Goal: Information Seeking & Learning: Check status

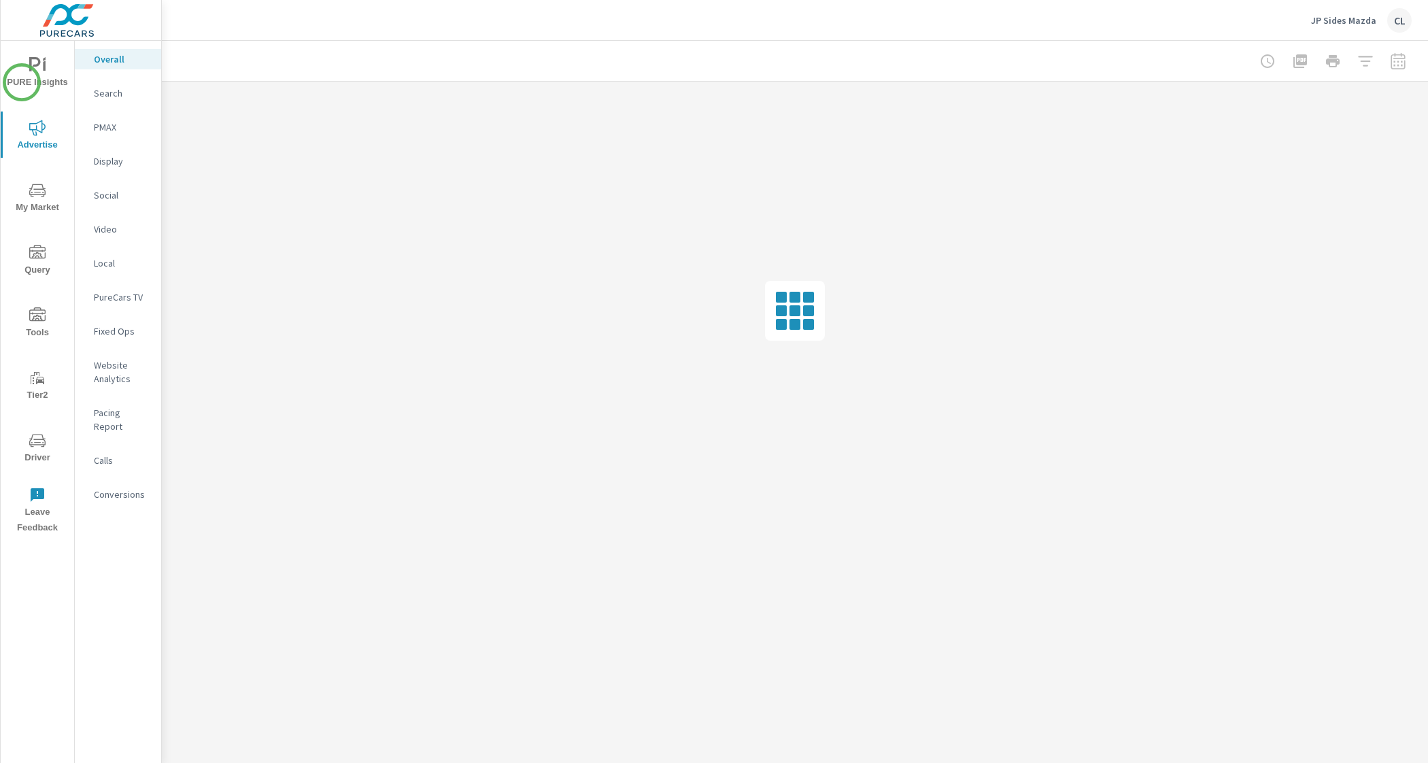
click at [46, 72] on span "PURE Insights" at bounding box center [37, 73] width 65 height 33
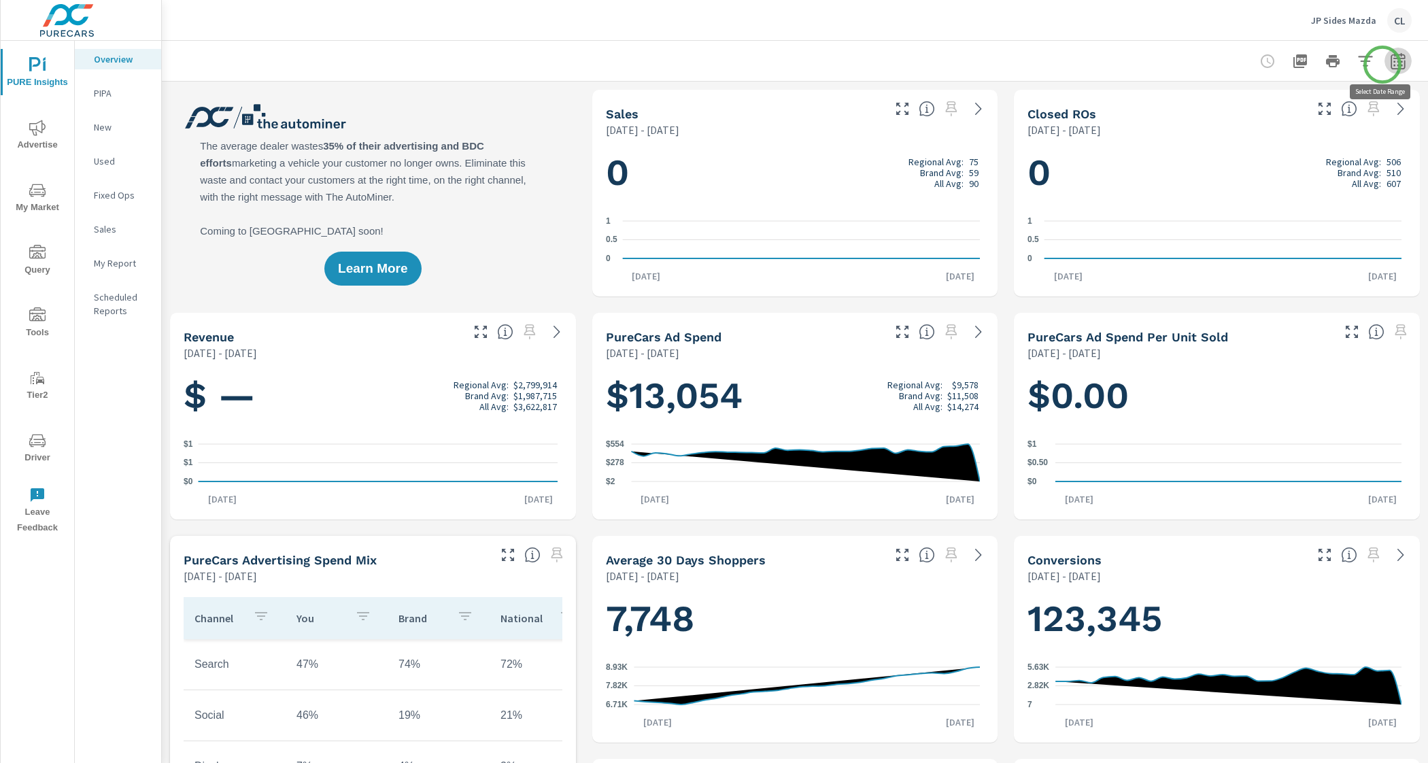
click at [1393, 65] on icon "button" at bounding box center [1397, 63] width 9 height 5
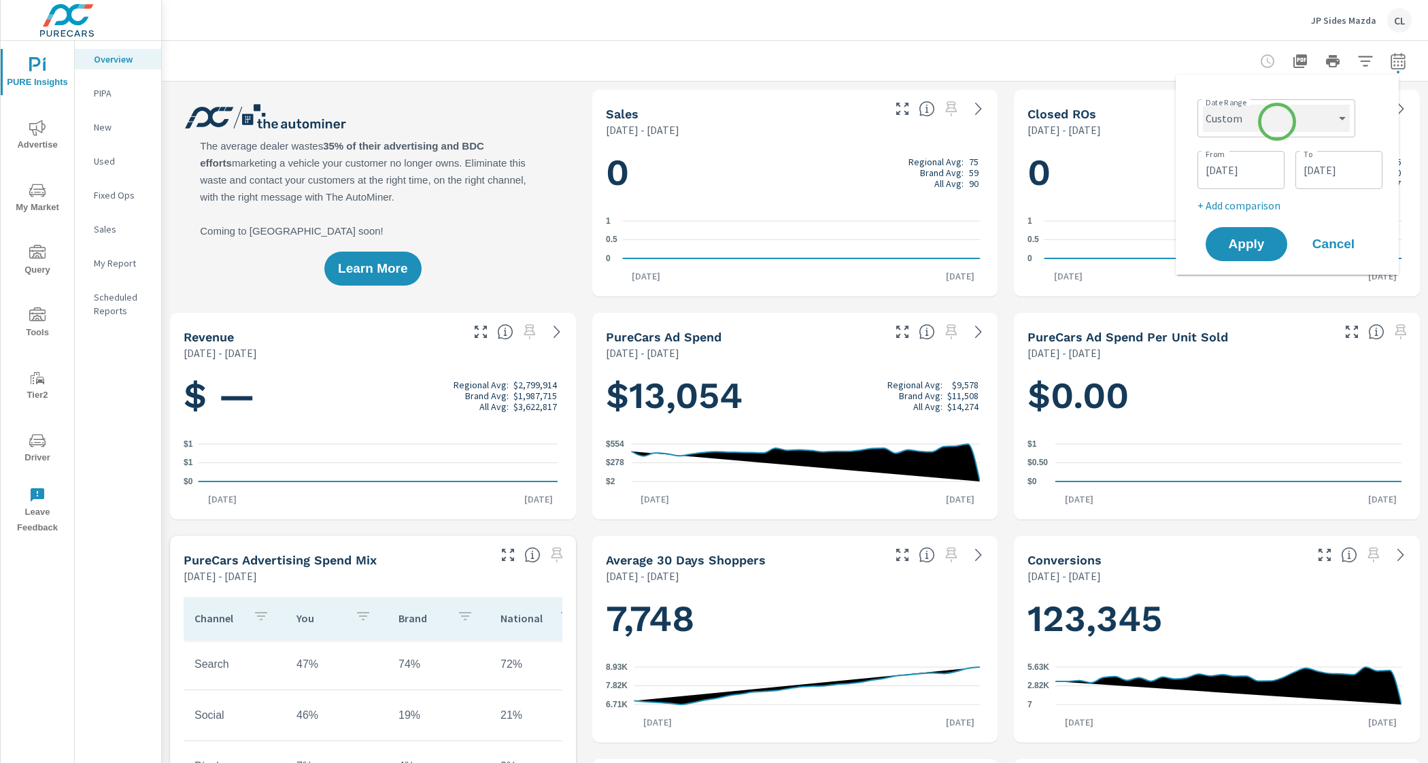
click at [1277, 121] on select "Custom [DATE] Last week Last 7 days Last 14 days Last 30 days Last 45 days Last…" at bounding box center [1276, 118] width 147 height 27
click at [1203, 105] on select "Custom [DATE] Last week Last 7 days Last 14 days Last 30 days Last 45 days Last…" at bounding box center [1276, 118] width 147 height 27
click at [1238, 170] on input "09/02/2025" at bounding box center [1241, 169] width 76 height 27
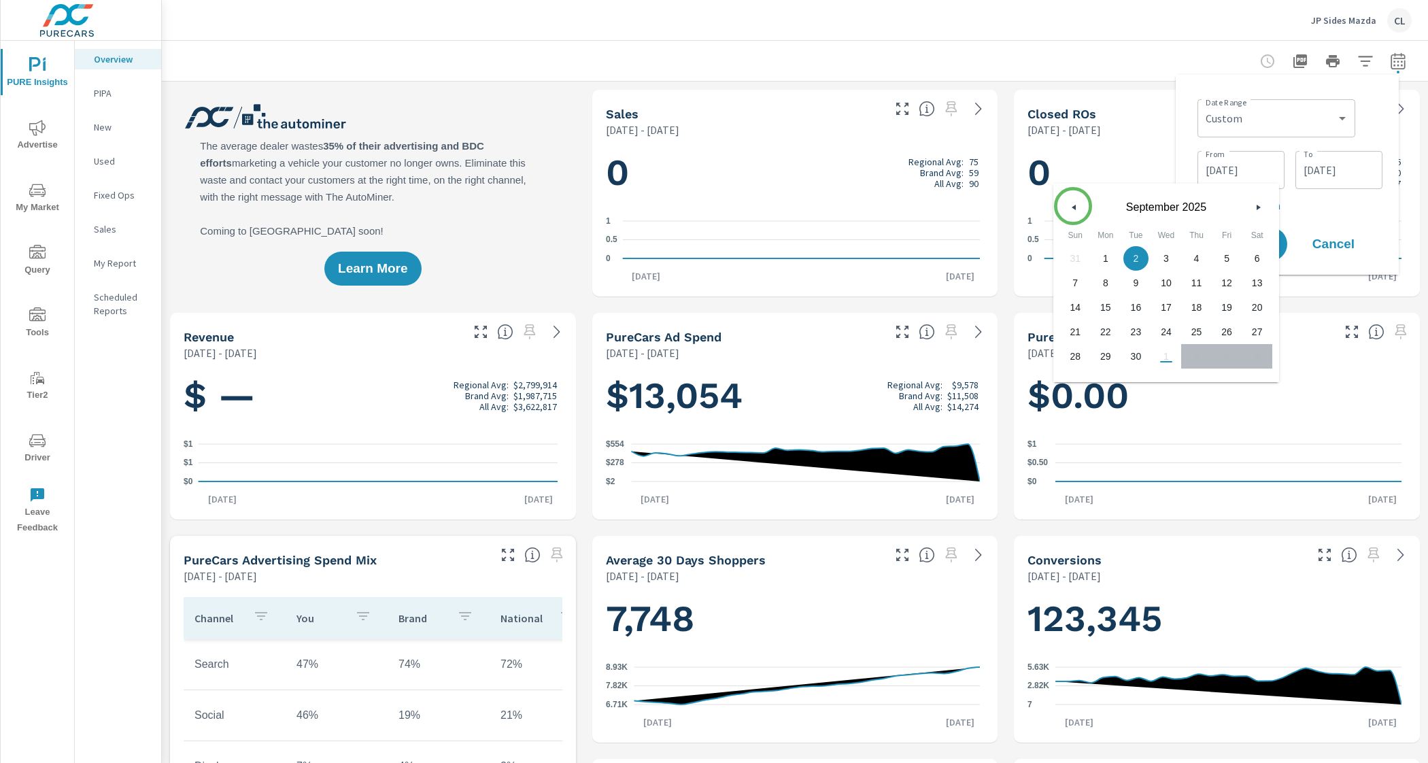
click at [1073, 206] on icon "button" at bounding box center [1072, 207] width 7 height 5
click at [1073, 207] on icon "button" at bounding box center [1072, 207] width 7 height 5
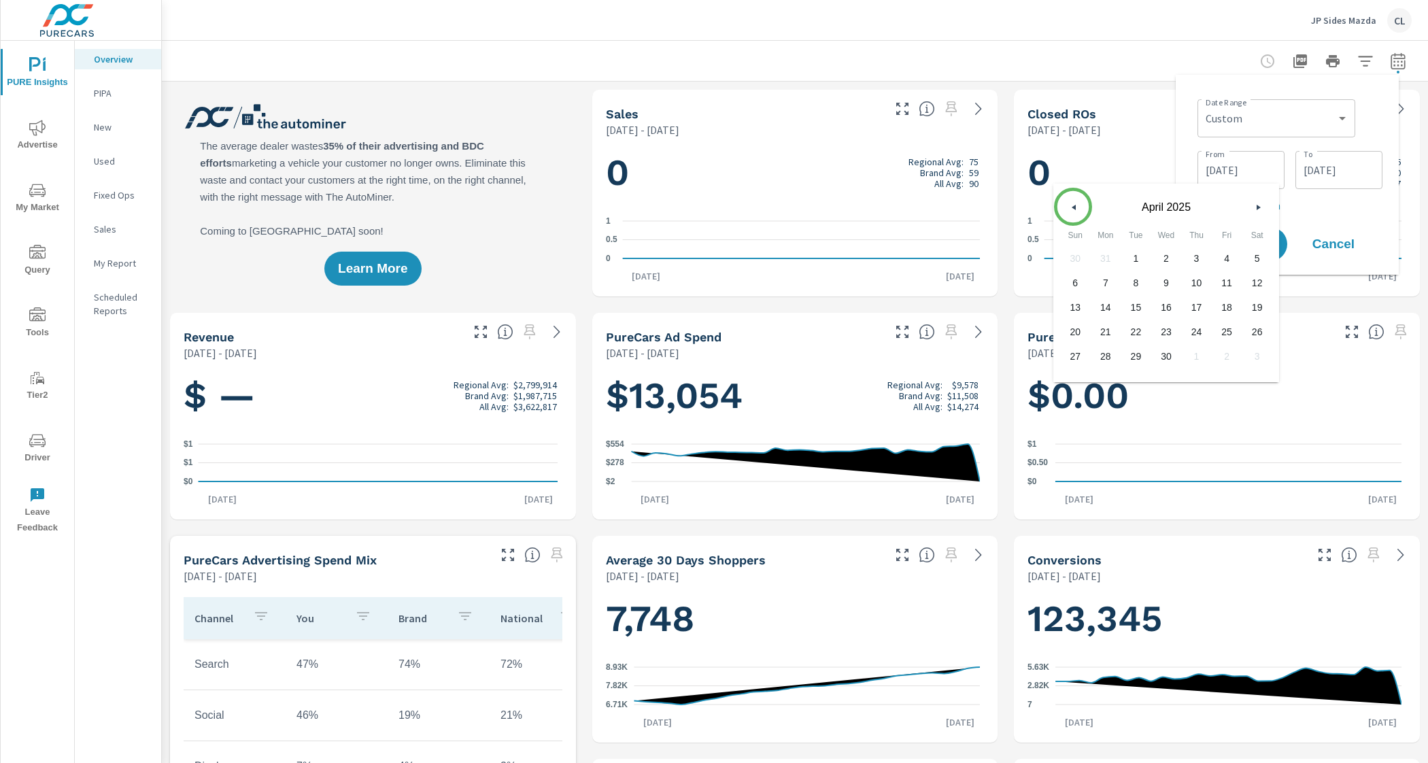
click at [1073, 207] on icon "button" at bounding box center [1072, 207] width 7 height 5
click at [1254, 256] on span "1" at bounding box center [1256, 259] width 31 height 18
type input "03/01/2025"
click at [1318, 171] on input "10/01/2025" at bounding box center [1339, 169] width 76 height 27
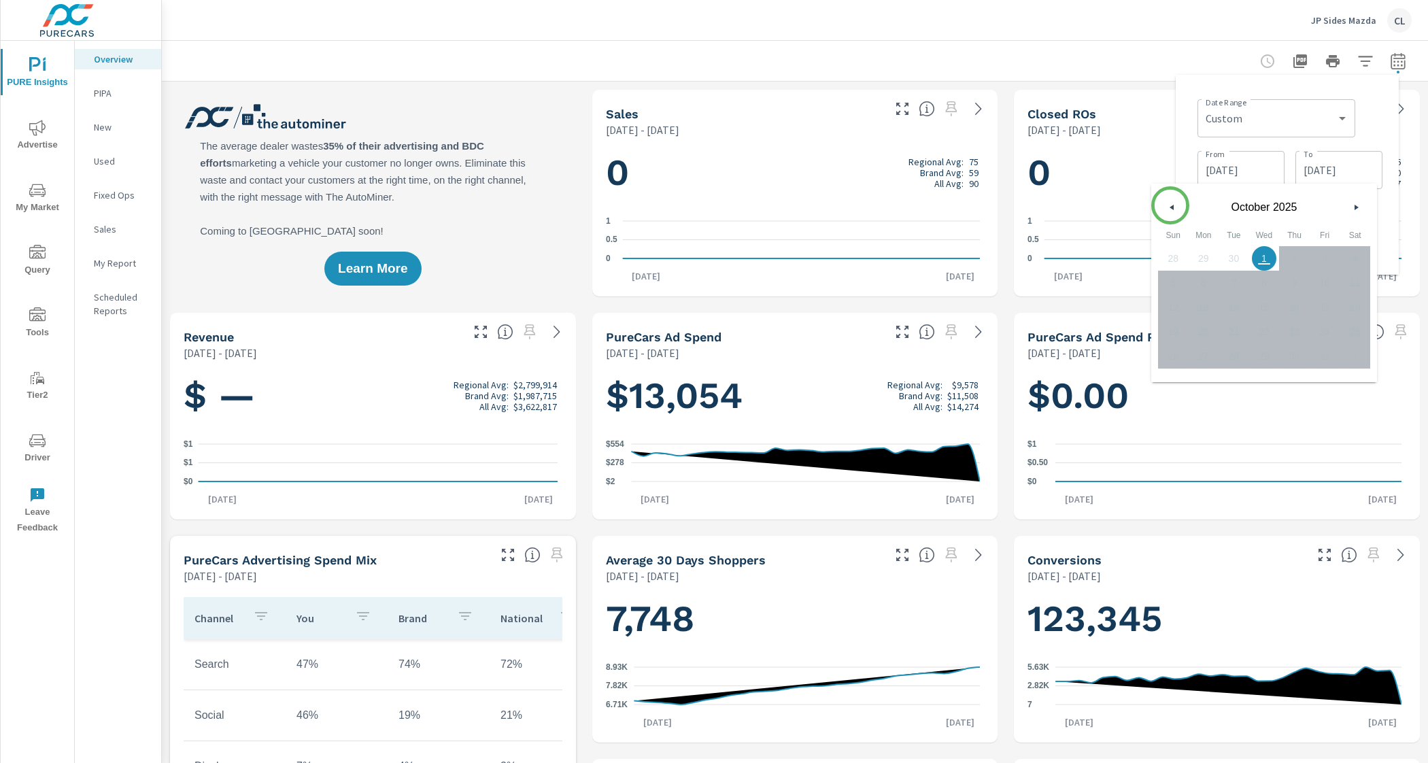
click at [1169, 206] on icon "button" at bounding box center [1170, 207] width 7 height 5
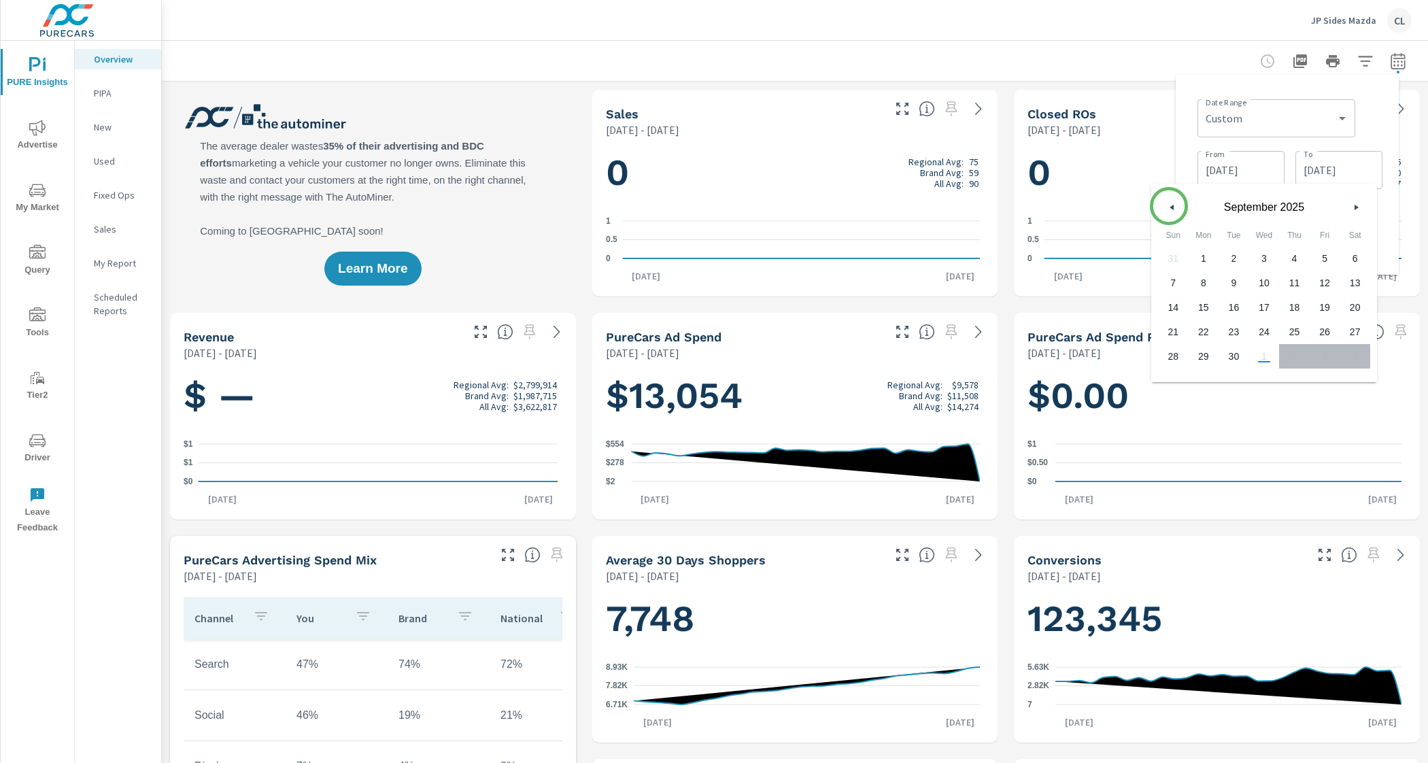
click at [1169, 206] on icon "button" at bounding box center [1170, 207] width 7 height 5
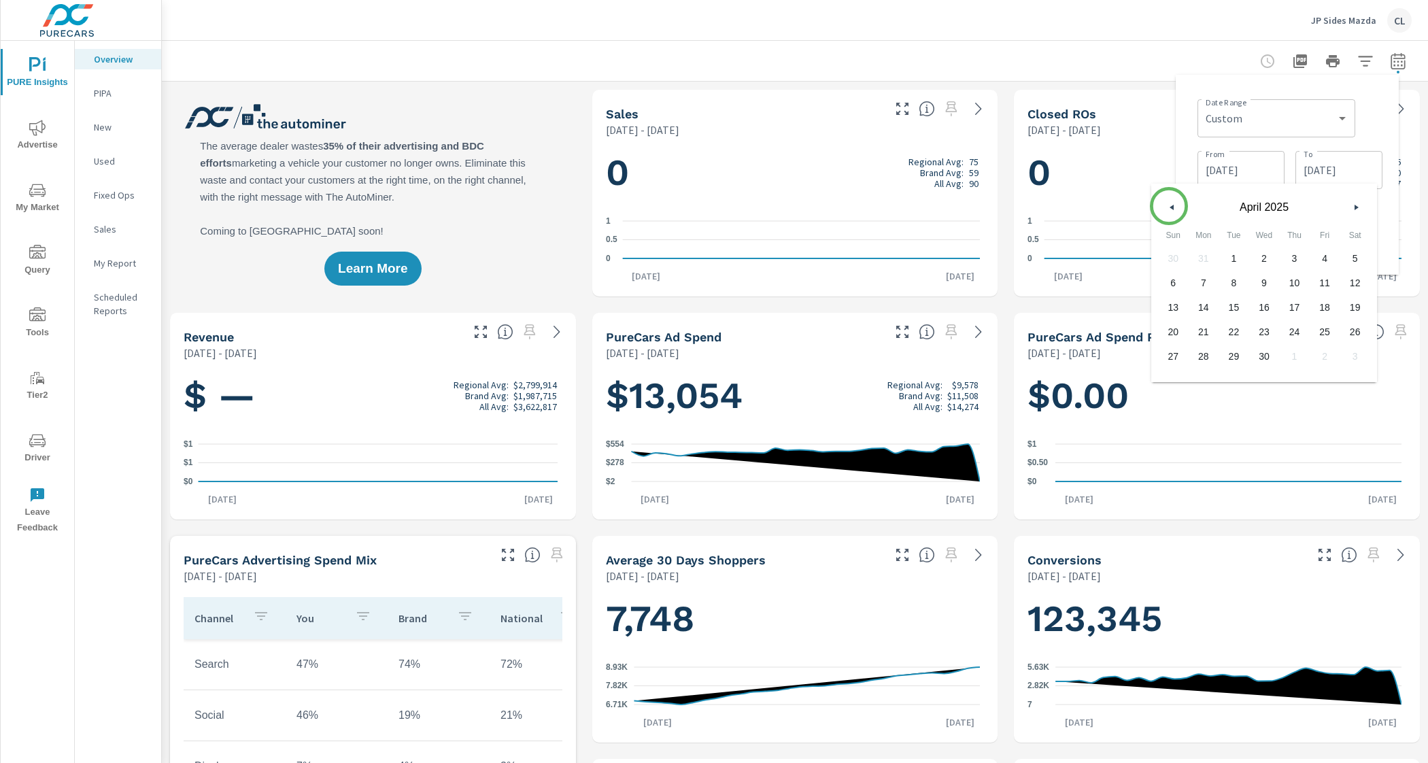
click at [1169, 206] on icon "button" at bounding box center [1170, 207] width 7 height 5
click at [1210, 386] on span "31" at bounding box center [1203, 381] width 31 height 18
type input "03/31/2025"
click at [1383, 217] on div "Date Range Custom Yesterday Last week Last 7 days Last 14 days Last 30 days Las…" at bounding box center [1286, 175] width 201 height 178
click at [1244, 243] on span "Apply" at bounding box center [1246, 244] width 56 height 13
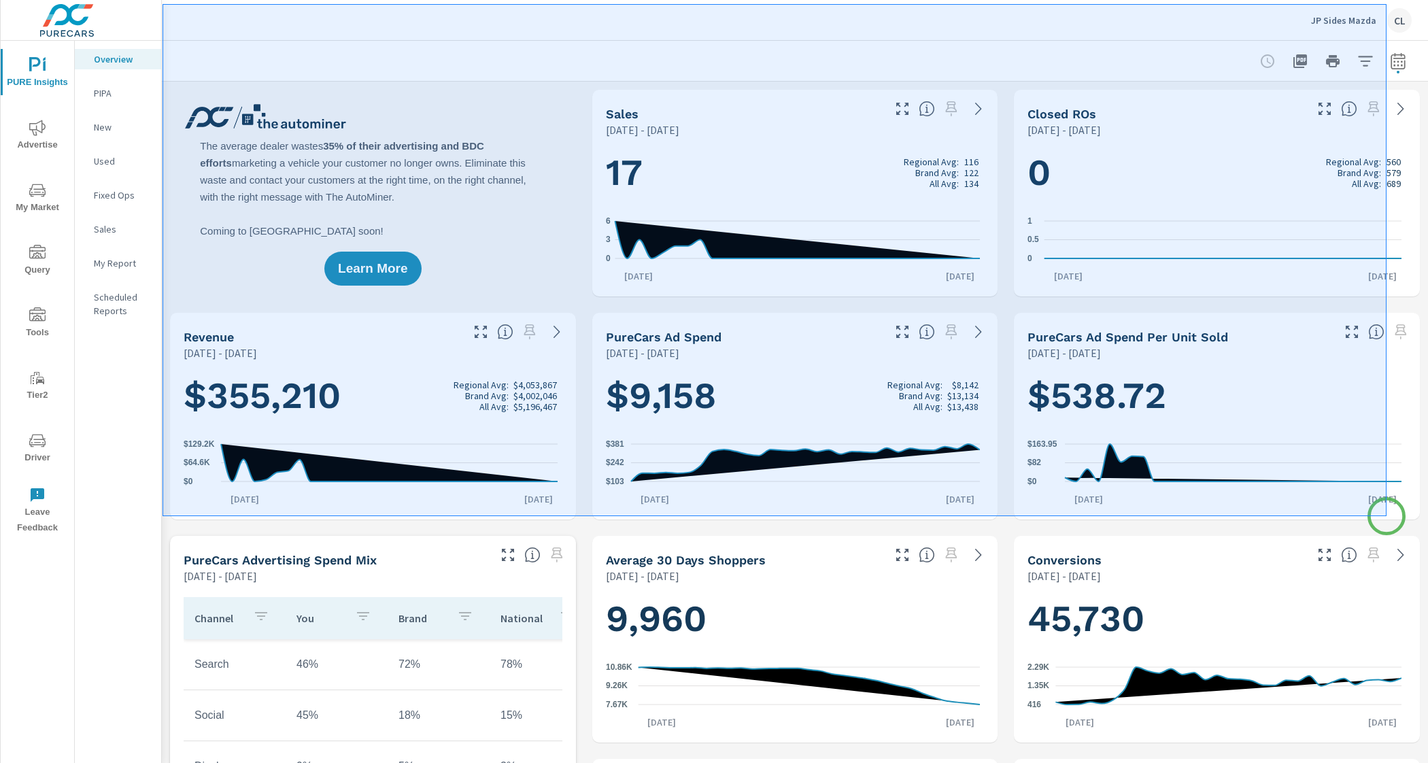
drag, startPoint x: 162, startPoint y: 4, endPoint x: 1386, endPoint y: 516, distance: 1326.6
click at [1386, 516] on div at bounding box center [714, 381] width 1428 height 763
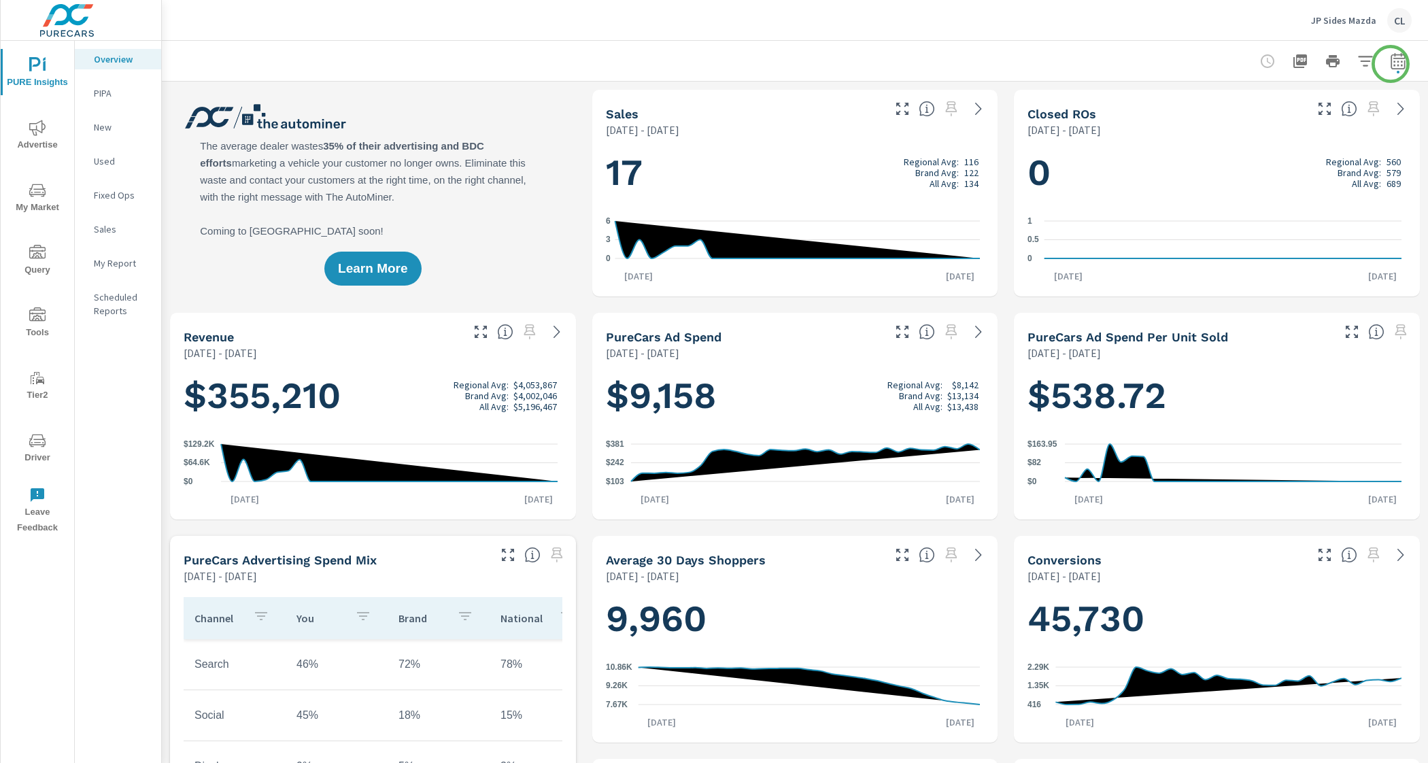
click at [1390, 64] on icon "button" at bounding box center [1398, 61] width 16 height 16
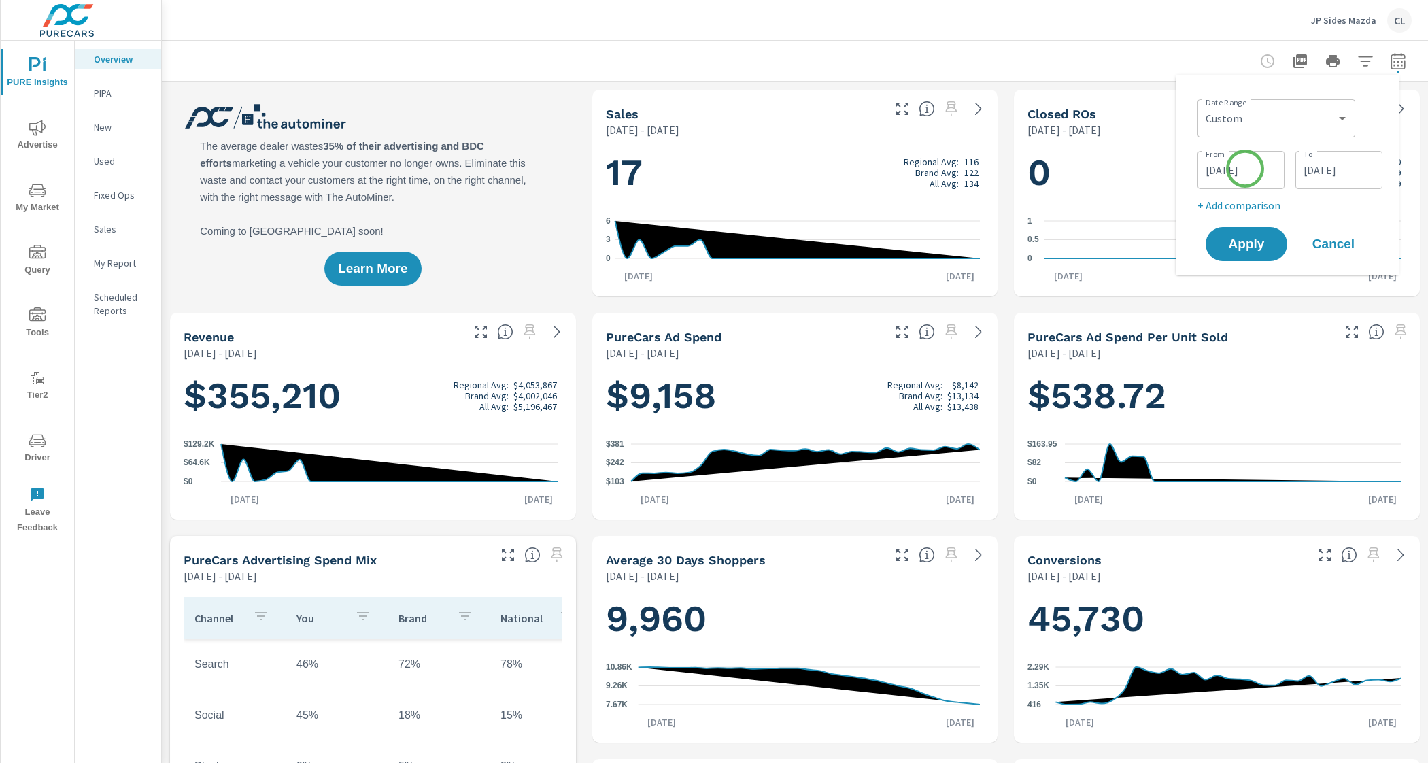
click at [1245, 169] on input "03/01/2025" at bounding box center [1241, 169] width 76 height 27
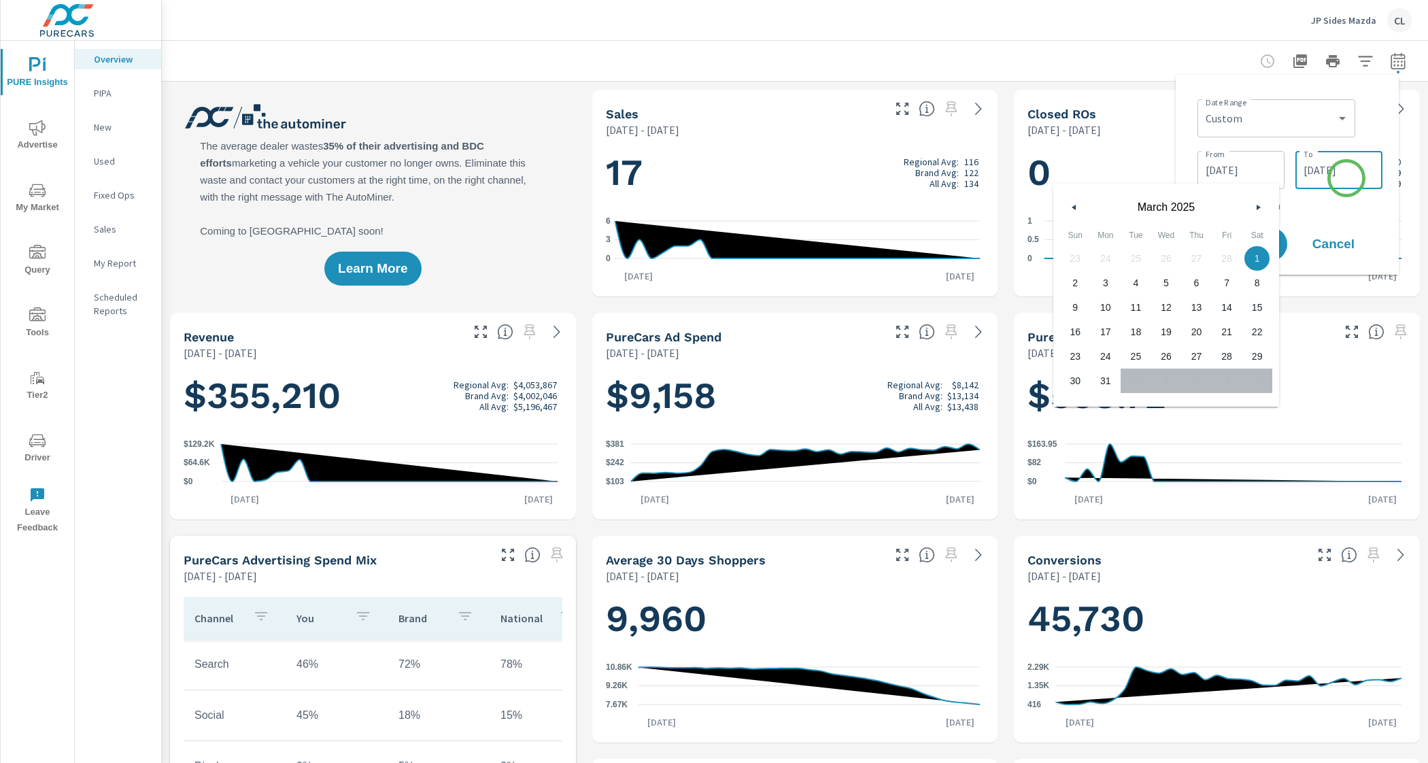
click at [1346, 178] on input "03/31/2025" at bounding box center [1339, 169] width 76 height 27
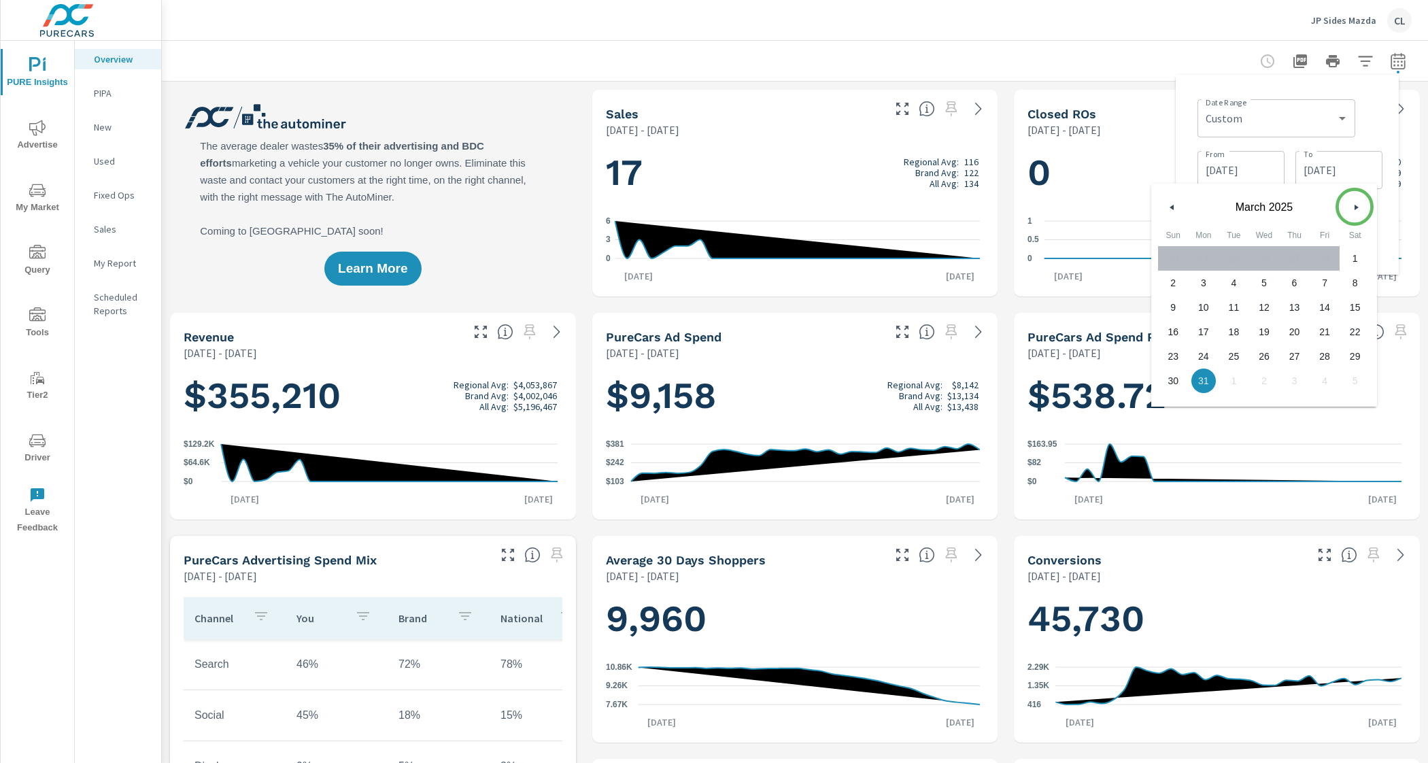
click at [1354, 207] on icon "button" at bounding box center [1357, 207] width 7 height 5
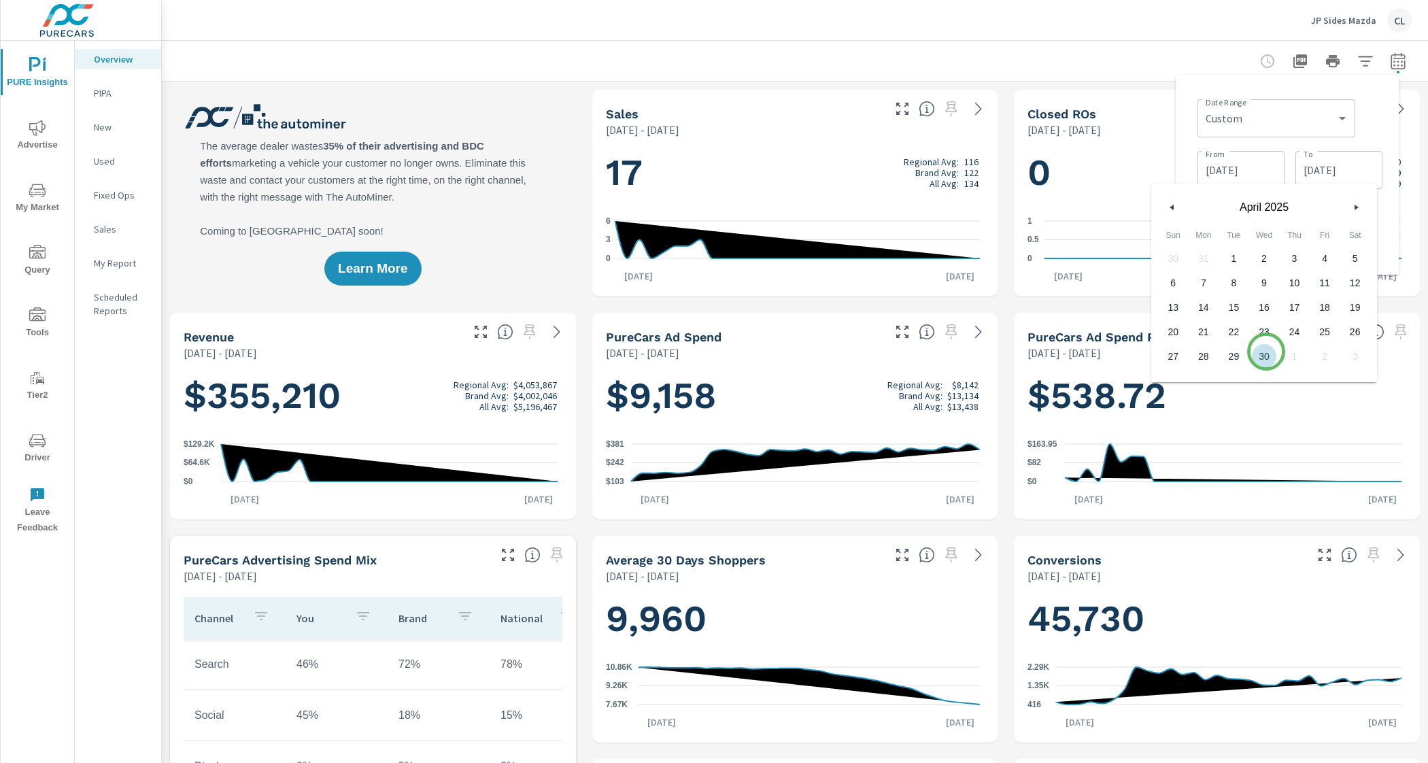
click at [1266, 352] on span "30" at bounding box center [1264, 356] width 31 height 18
type input "04/30/2025"
click at [1233, 168] on input "03/01/2025" at bounding box center [1241, 169] width 76 height 27
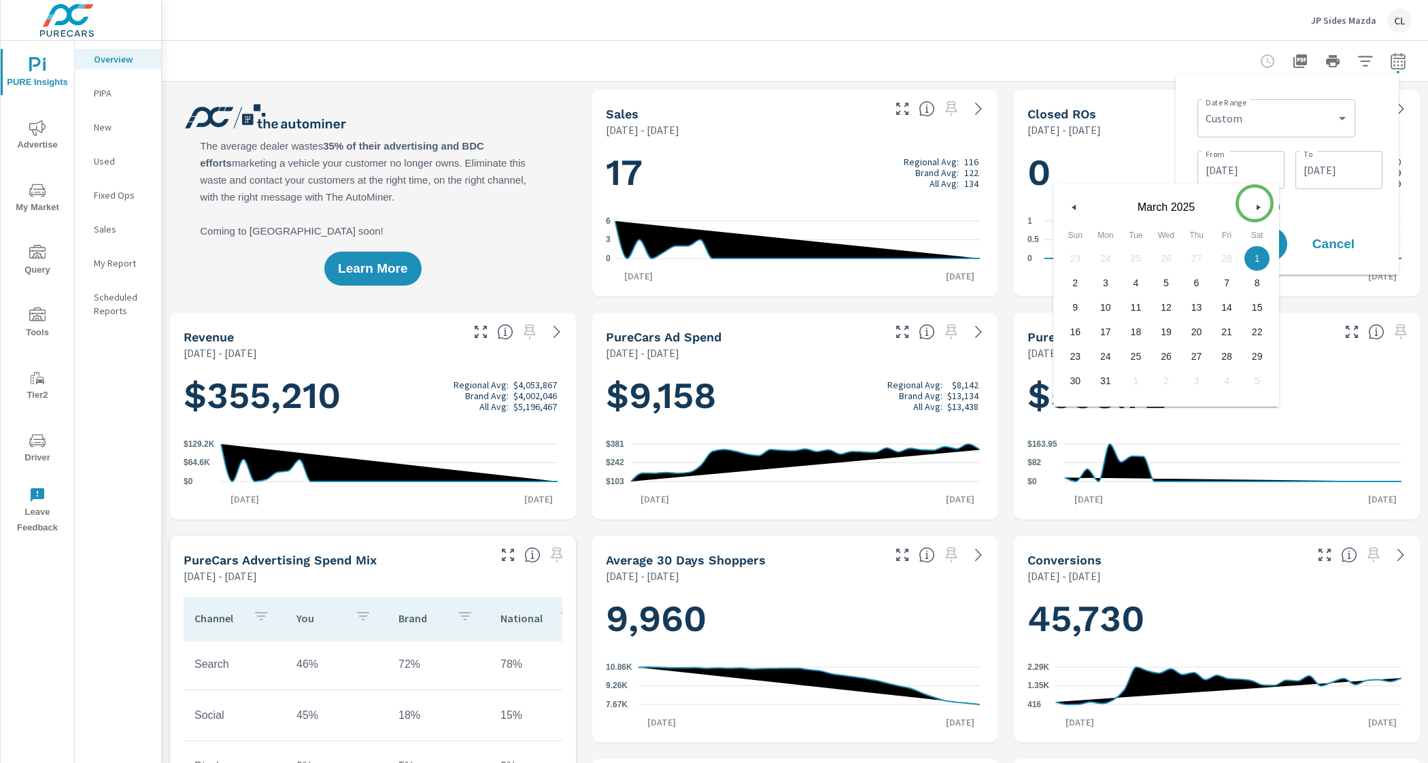
click at [1255, 205] on button "button" at bounding box center [1258, 207] width 16 height 16
click at [1140, 256] on span "1" at bounding box center [1135, 259] width 31 height 18
type input "04/01/2025"
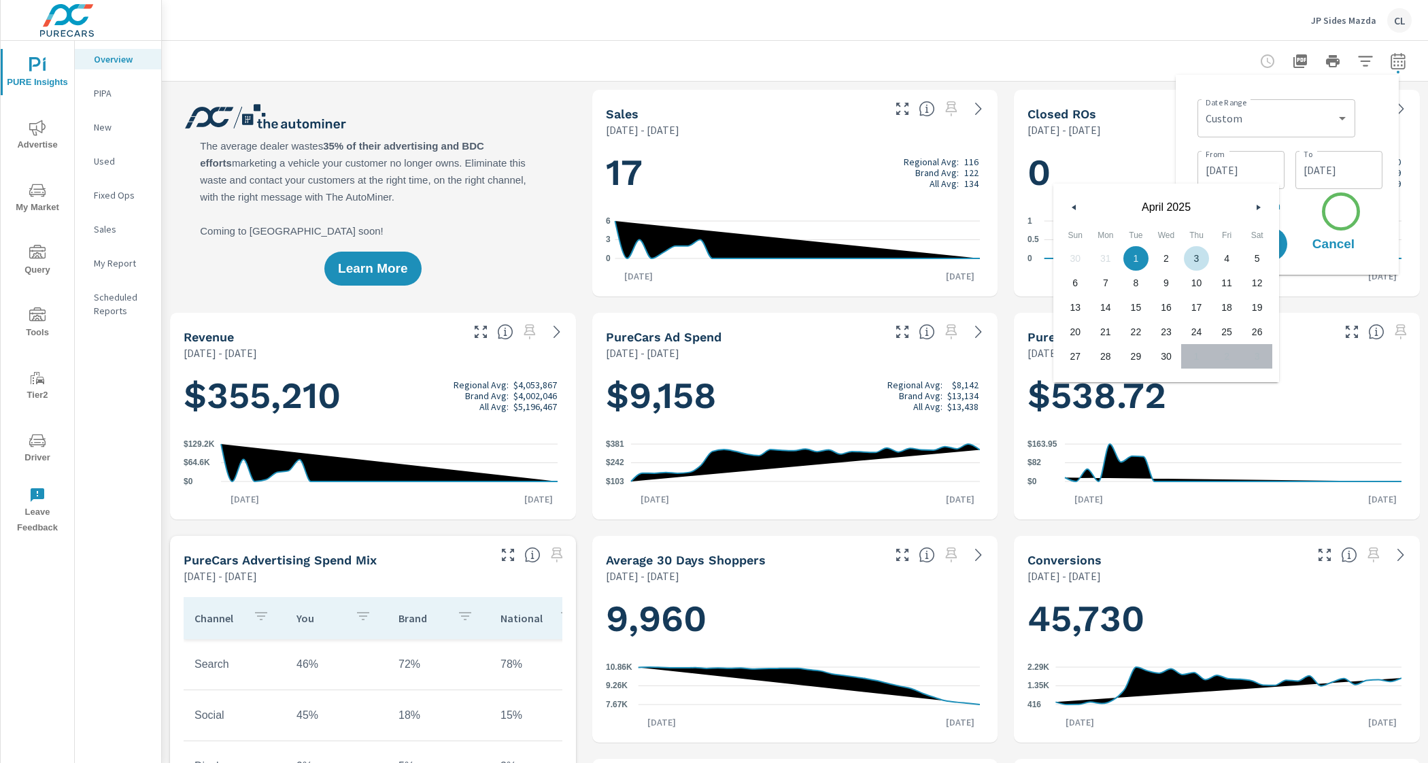
click at [1341, 211] on p "+ Add comparison" at bounding box center [1289, 205] width 185 height 16
select select "Previous period"
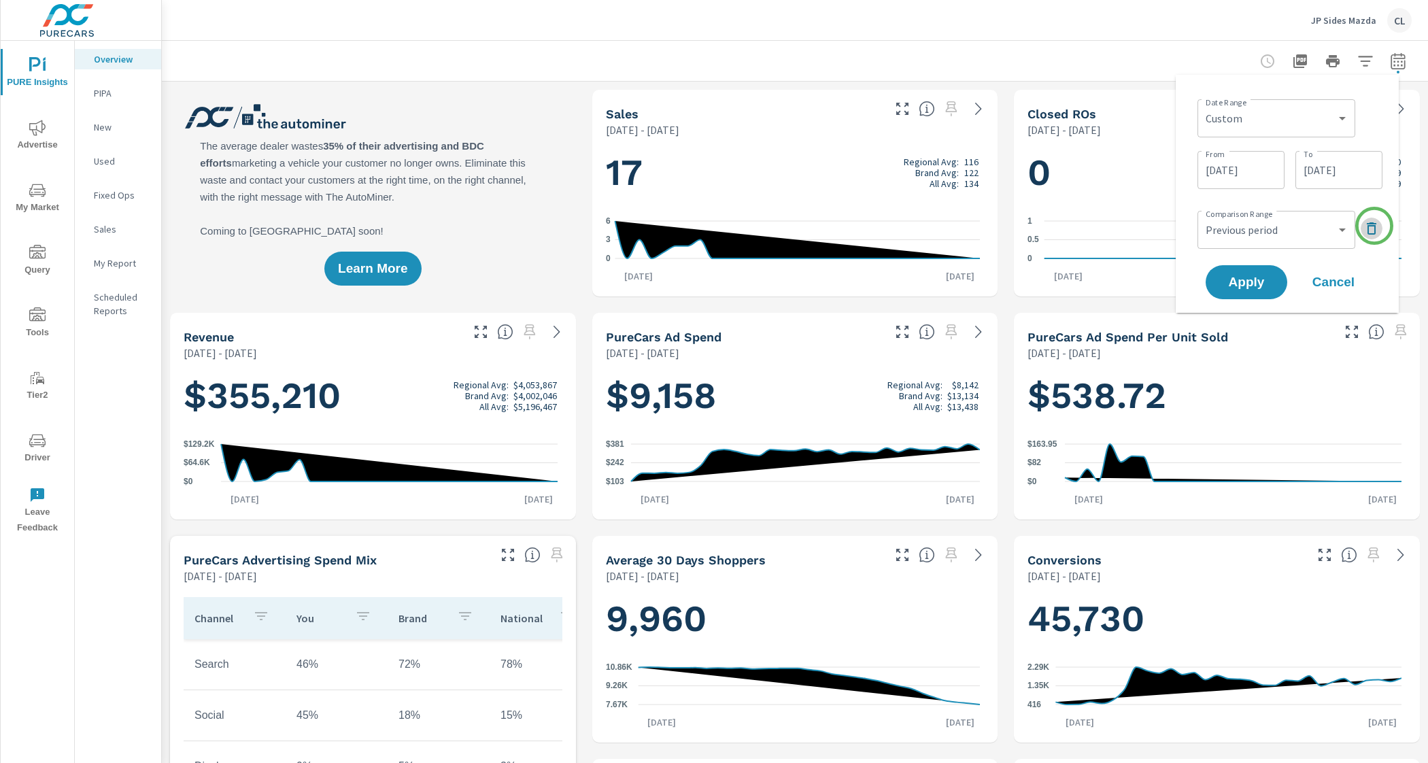
click at [1374, 226] on icon "button" at bounding box center [1372, 228] width 10 height 12
click at [1241, 245] on span "Apply" at bounding box center [1246, 244] width 56 height 13
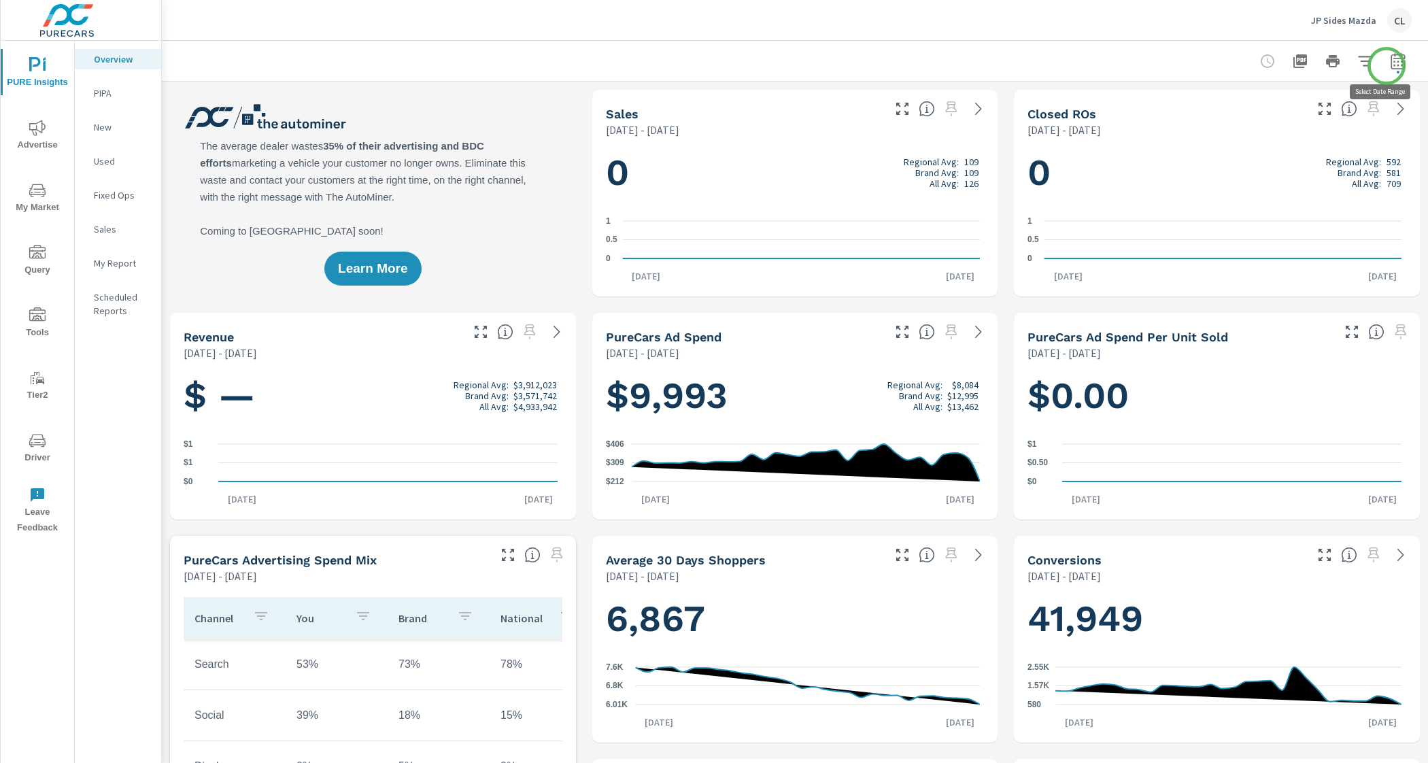
click at [1390, 66] on icon "button" at bounding box center [1398, 61] width 16 height 16
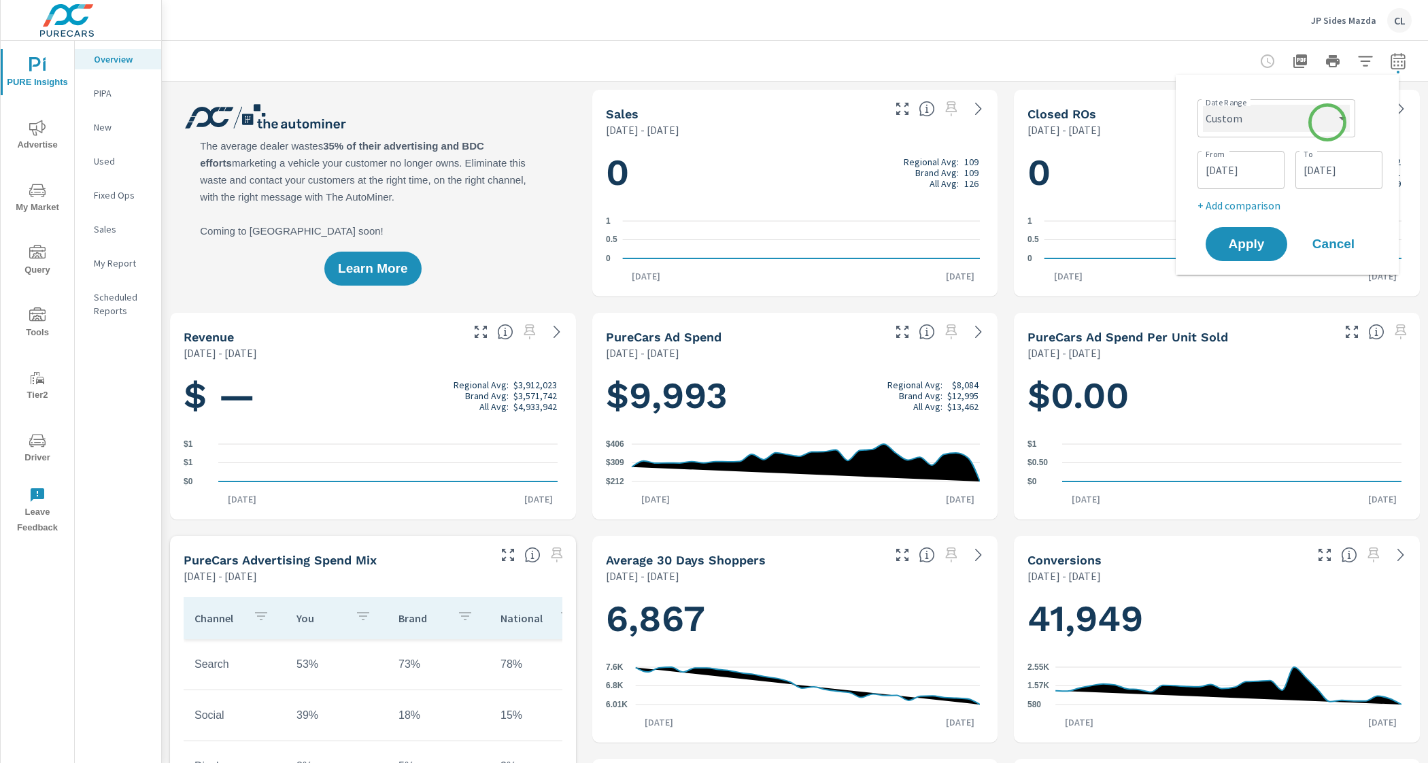
click at [1328, 122] on select "Custom [DATE] Last week Last 7 days Last 14 days Last 30 days Last 45 days Last…" at bounding box center [1276, 118] width 147 height 27
click at [1248, 174] on input "04/01/2025" at bounding box center [1241, 169] width 76 height 27
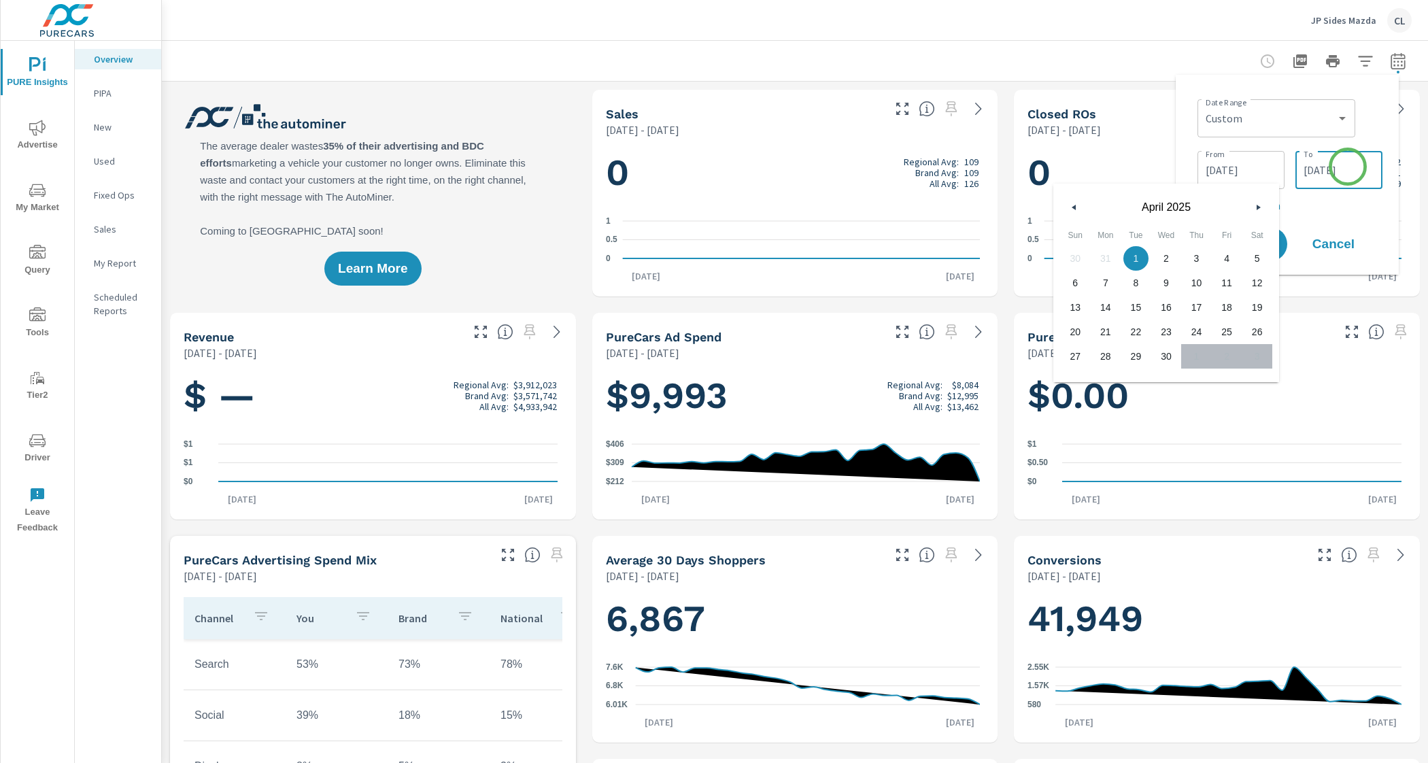
click at [1348, 167] on input "04/30/2025" at bounding box center [1339, 169] width 76 height 27
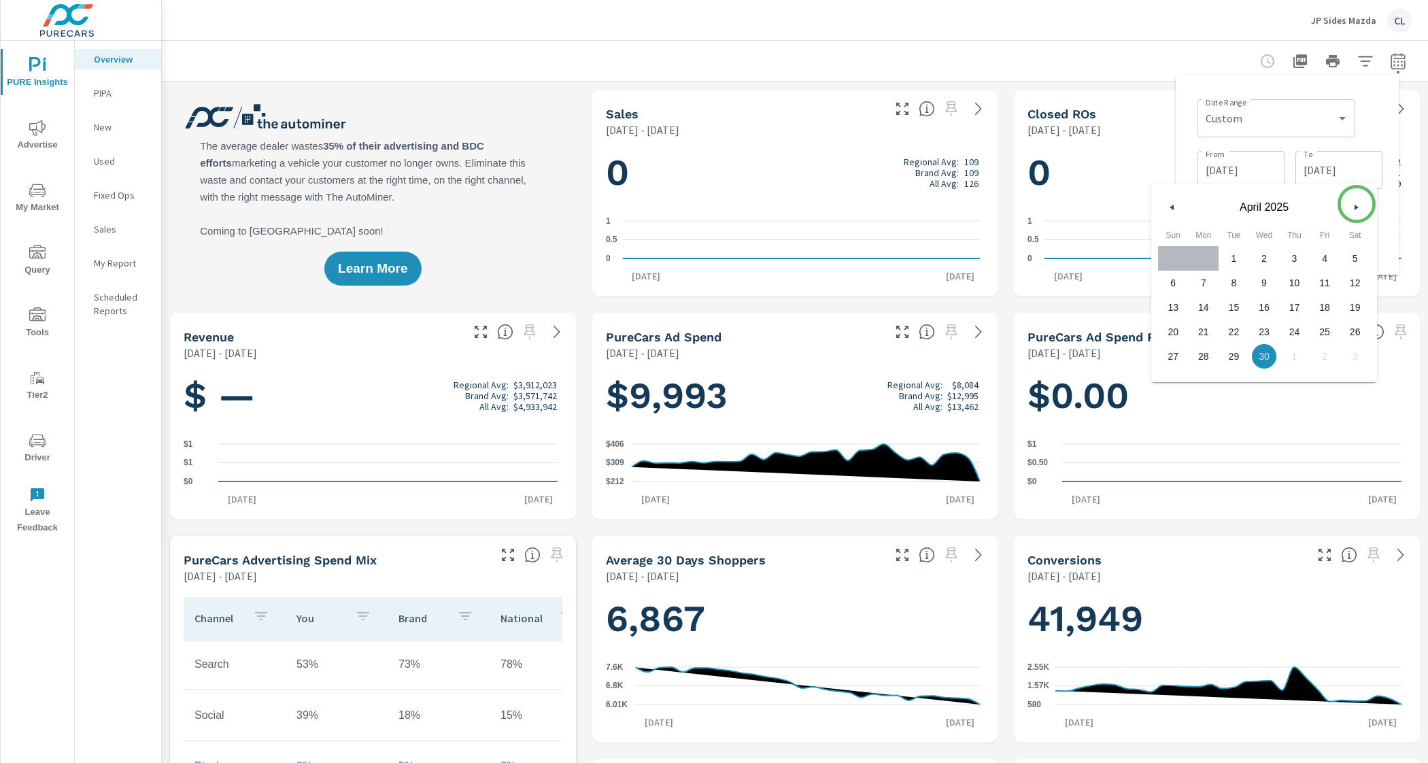
click at [1356, 205] on icon "button" at bounding box center [1357, 207] width 7 height 5
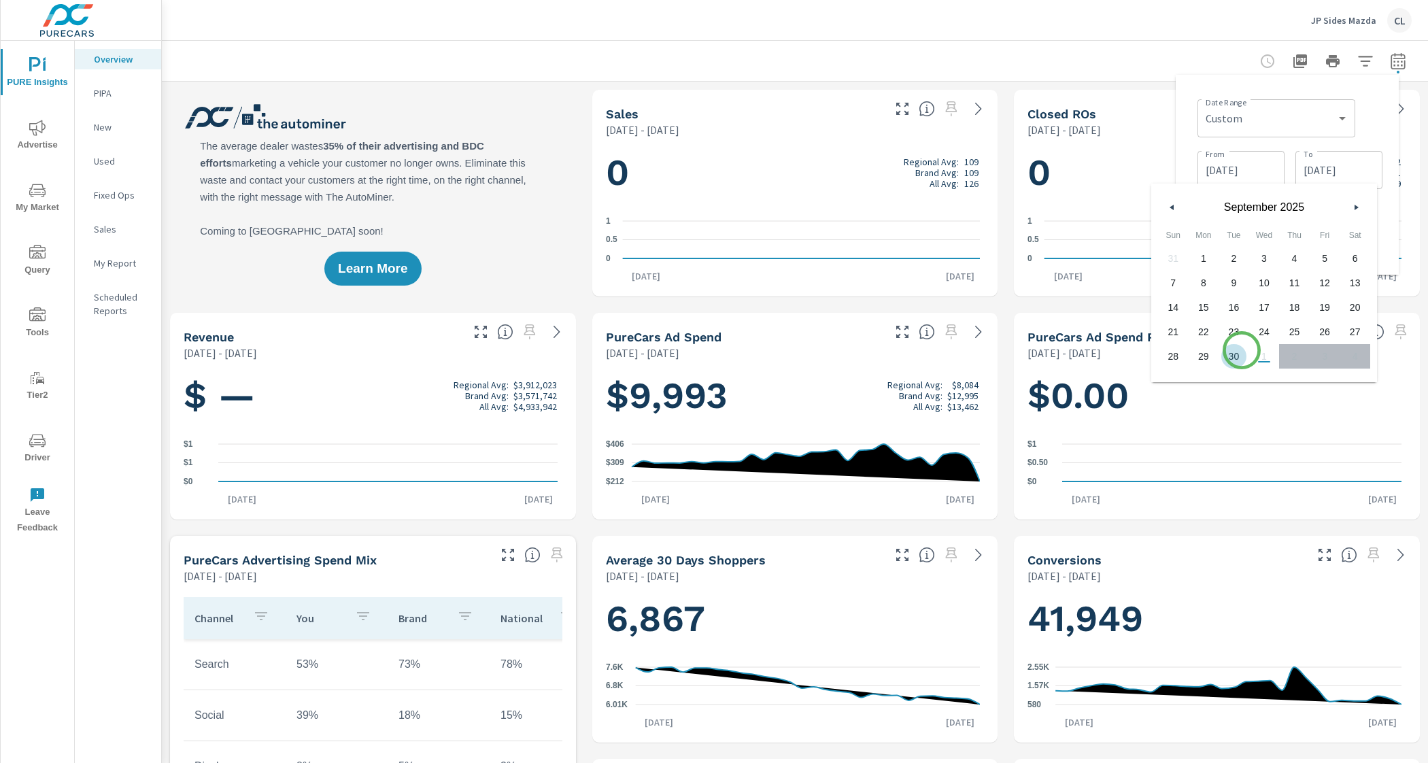
click at [1241, 350] on span "30" at bounding box center [1233, 356] width 31 height 18
type input "09/30/2025"
click at [1369, 137] on div "Date Range Custom Yesterday Last week Last 7 days Last 14 days Last 30 days Las…" at bounding box center [1289, 117] width 185 height 46
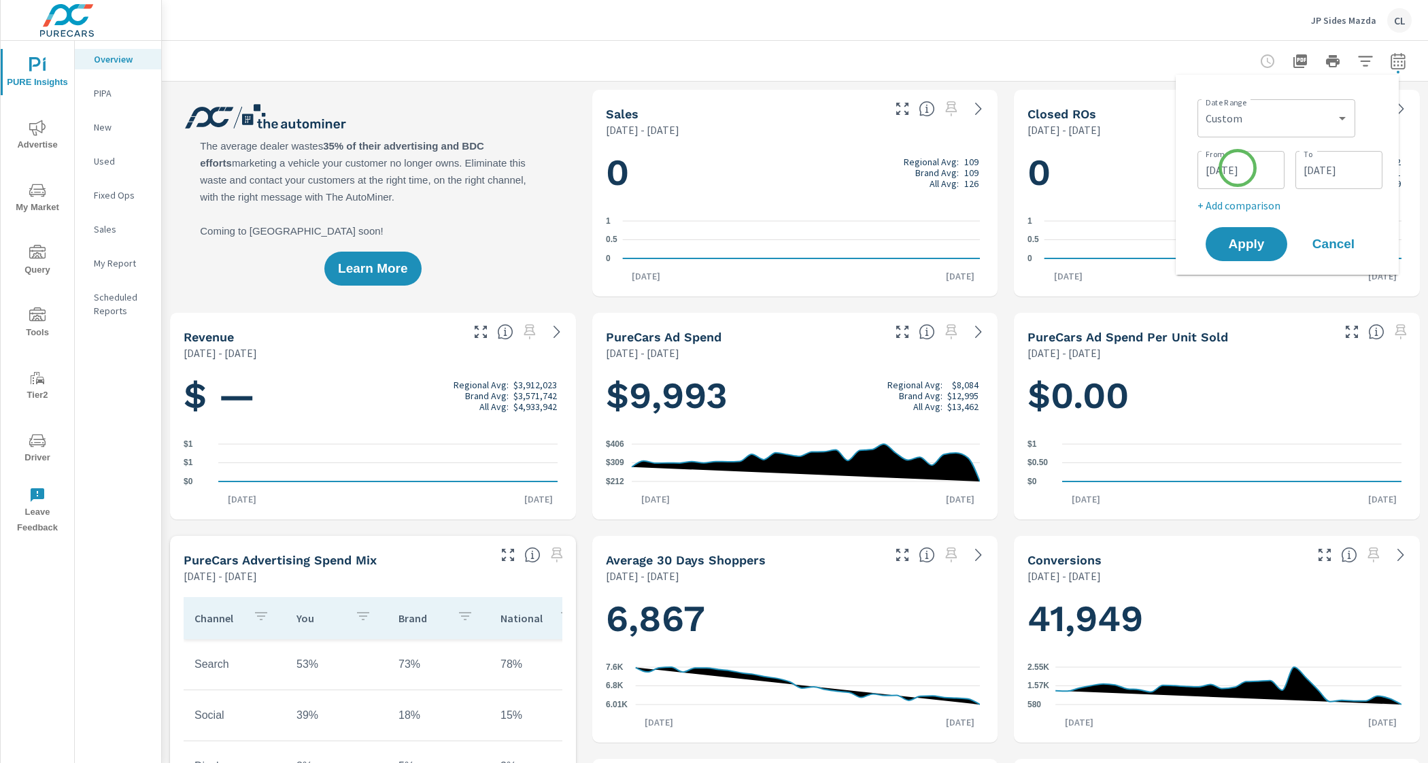
click at [1237, 169] on input "04/01/2025" at bounding box center [1241, 169] width 76 height 27
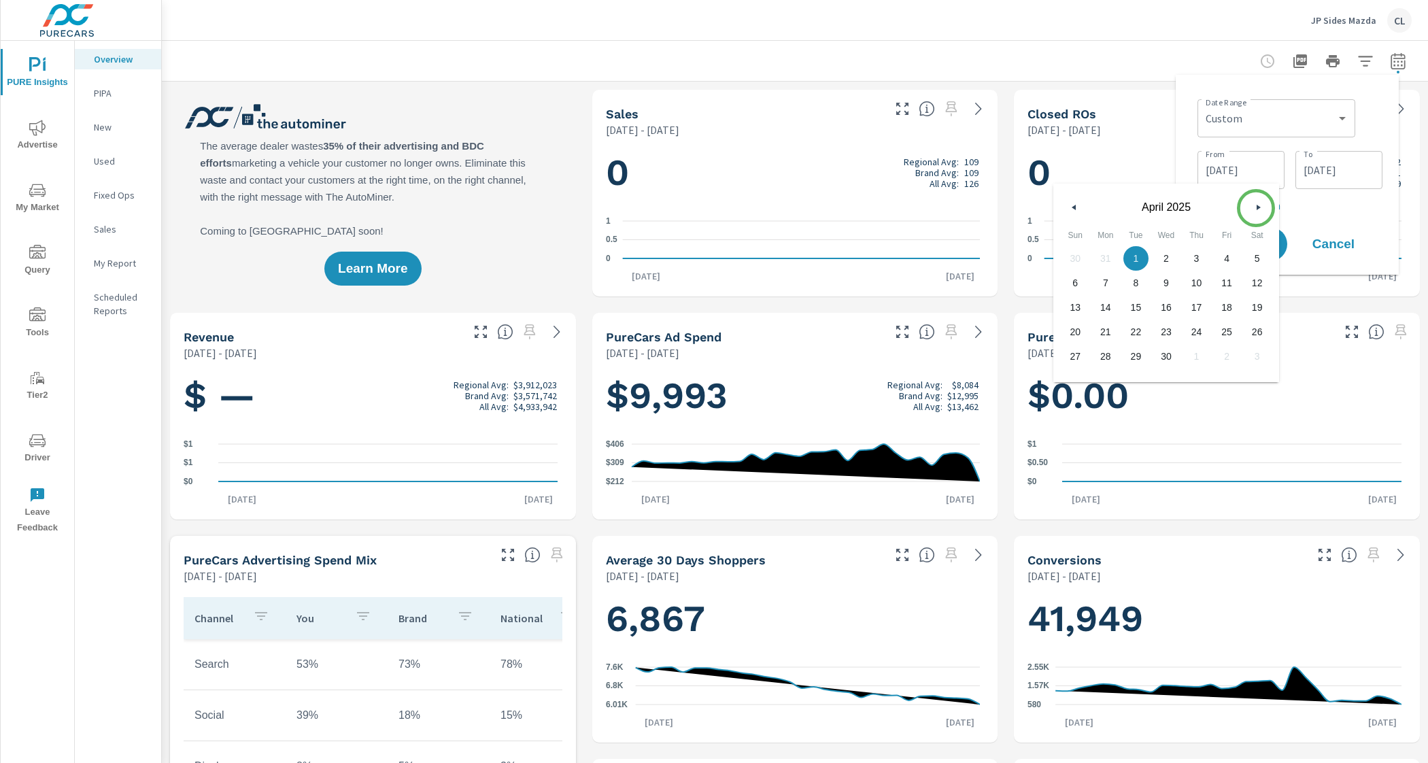
click at [1256, 208] on icon "button" at bounding box center [1259, 207] width 7 height 5
click at [1201, 260] on span "1" at bounding box center [1196, 259] width 31 height 18
type input "[DATE]"
click at [1356, 213] on p "+ Add comparison" at bounding box center [1289, 205] width 185 height 16
select select "Previous period"
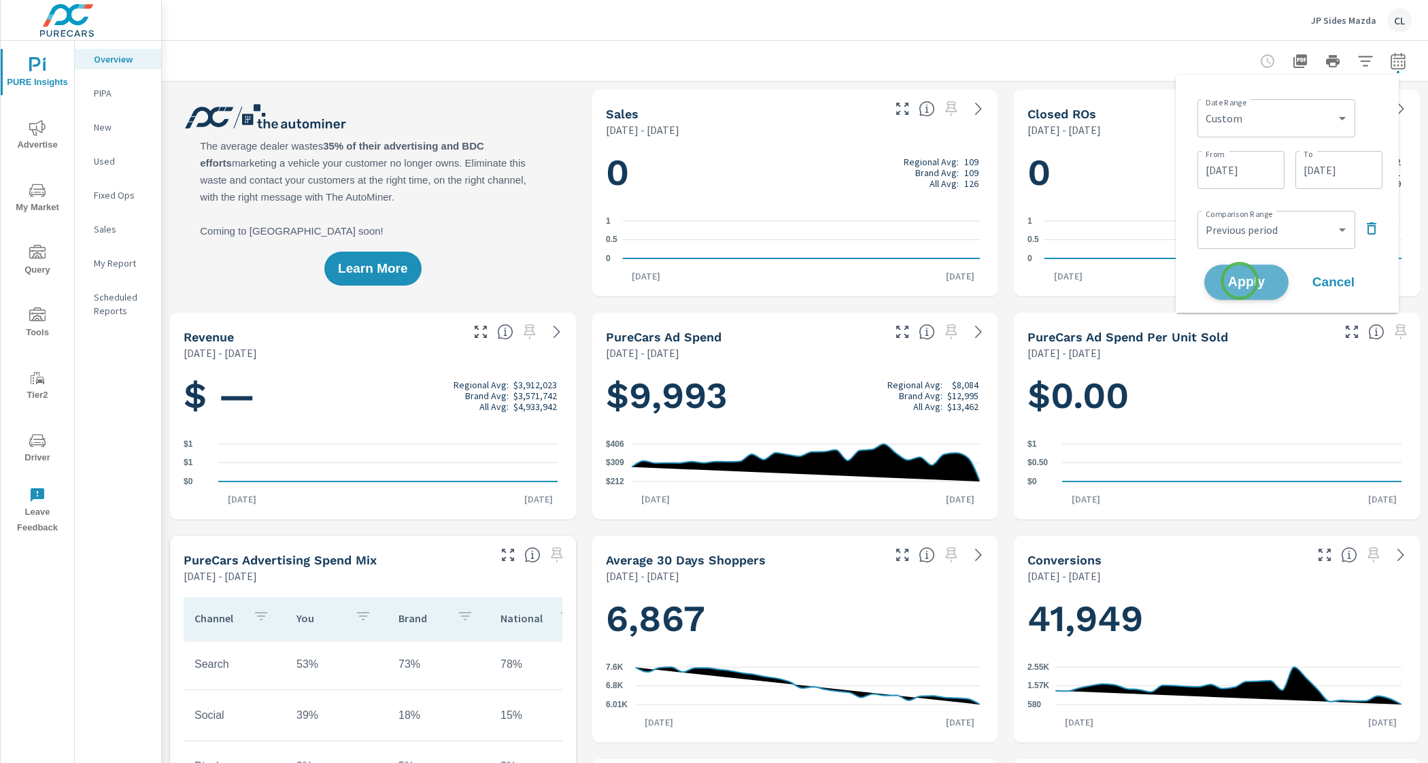
click at [1239, 281] on span "Apply" at bounding box center [1246, 282] width 56 height 13
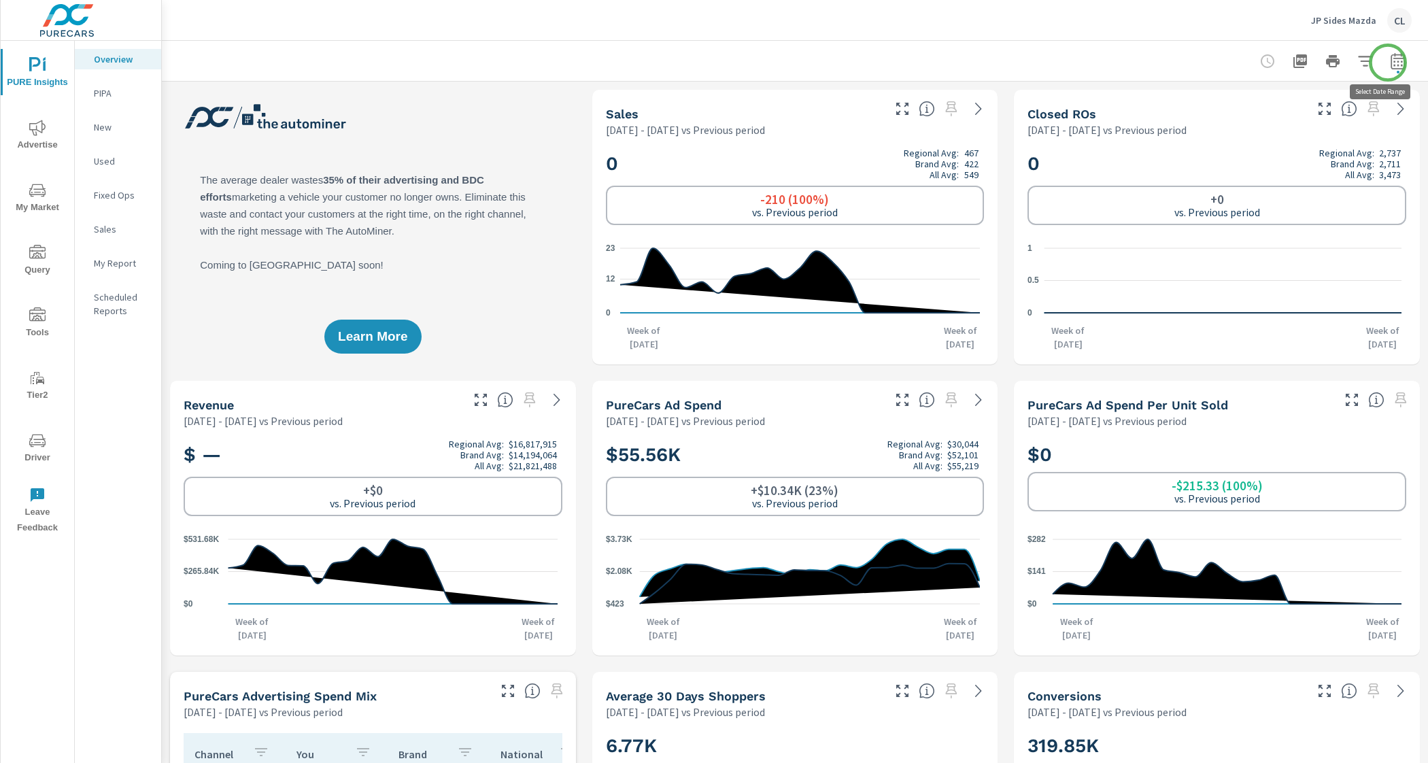
click at [1390, 63] on icon "button" at bounding box center [1398, 61] width 16 height 16
select select "Previous period"
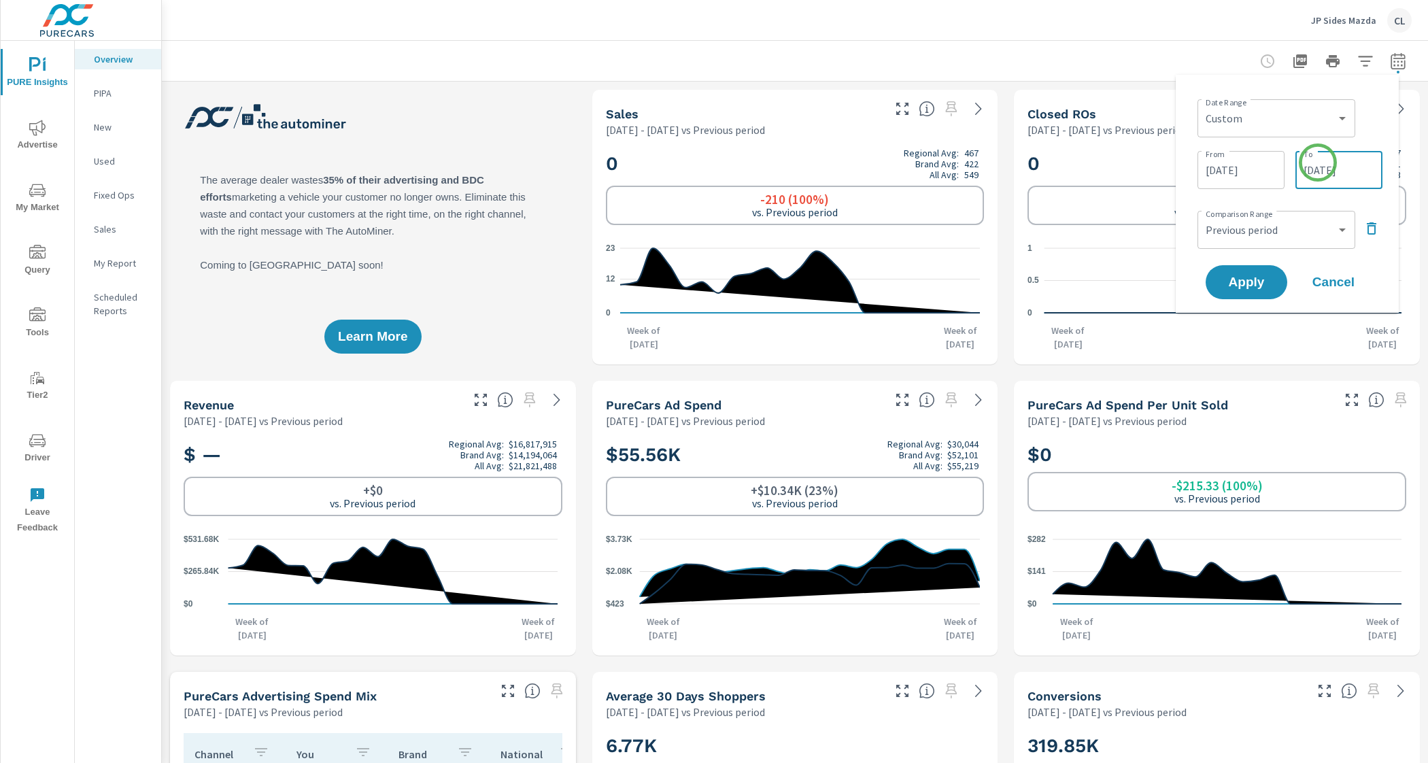
click at [1318, 162] on input "09/30/2025" at bounding box center [1339, 169] width 76 height 27
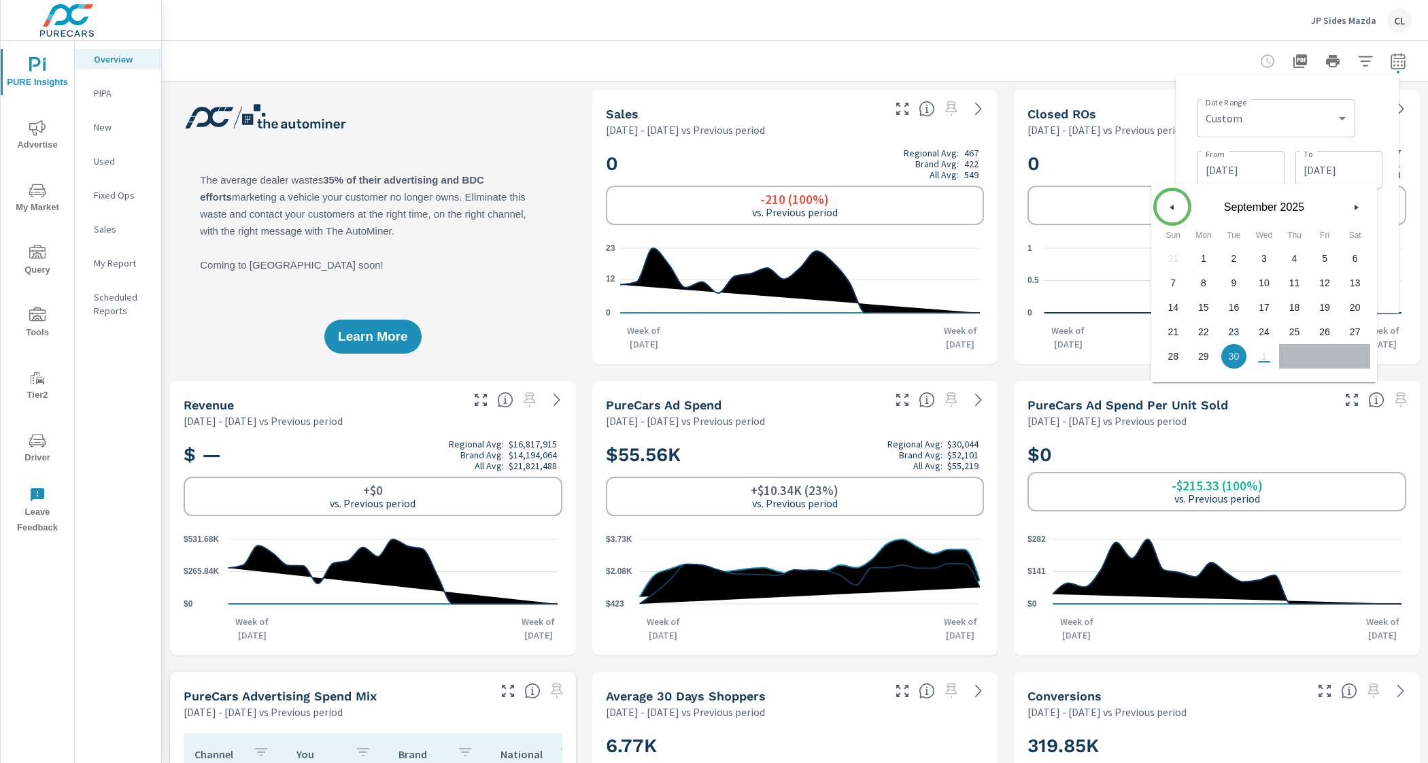
click at [1169, 207] on icon "button" at bounding box center [1170, 207] width 7 height 5
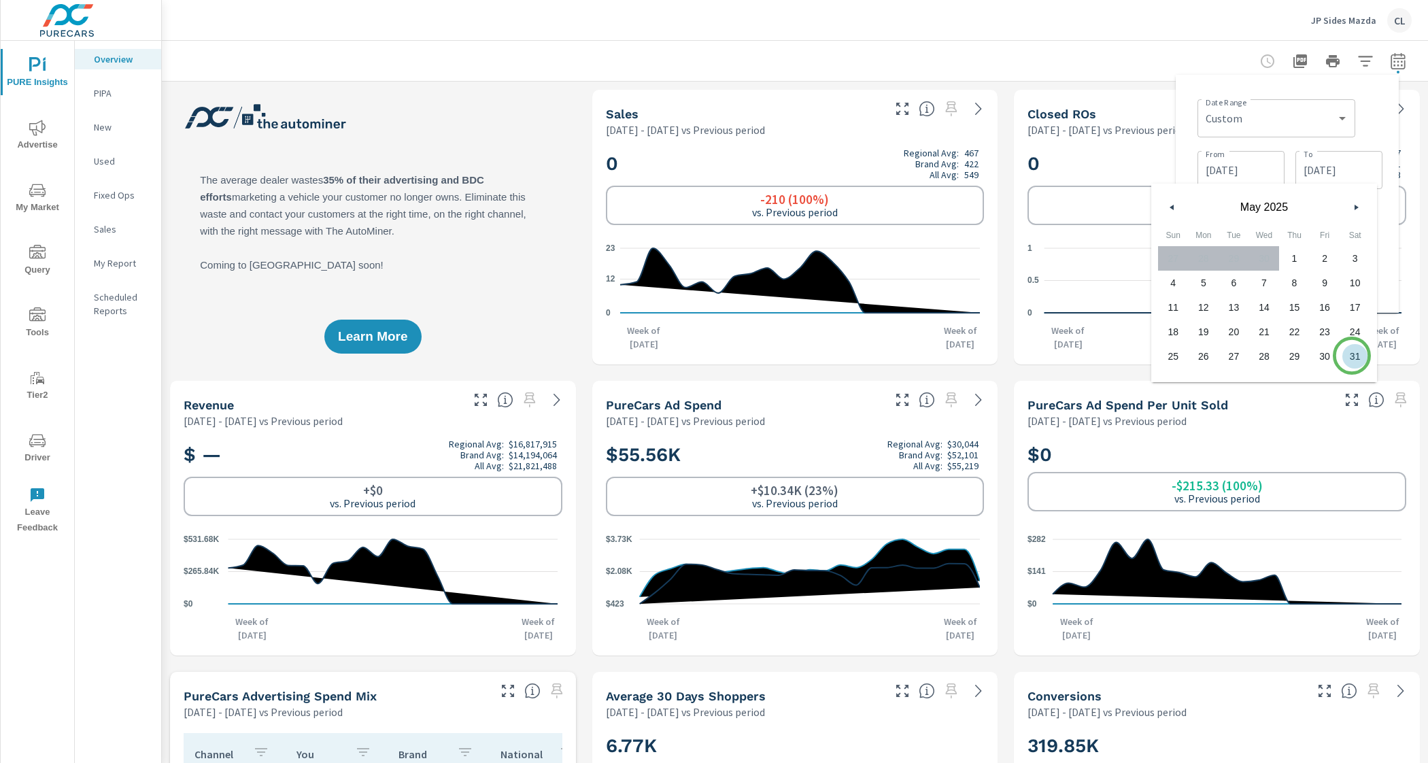
click at [1353, 355] on span "31" at bounding box center [1354, 356] width 31 height 18
type input "[DATE]"
click at [1386, 241] on div "Date Range Custom Yesterday Last week Last 7 days Last 14 days Last 30 days Las…" at bounding box center [1286, 194] width 201 height 216
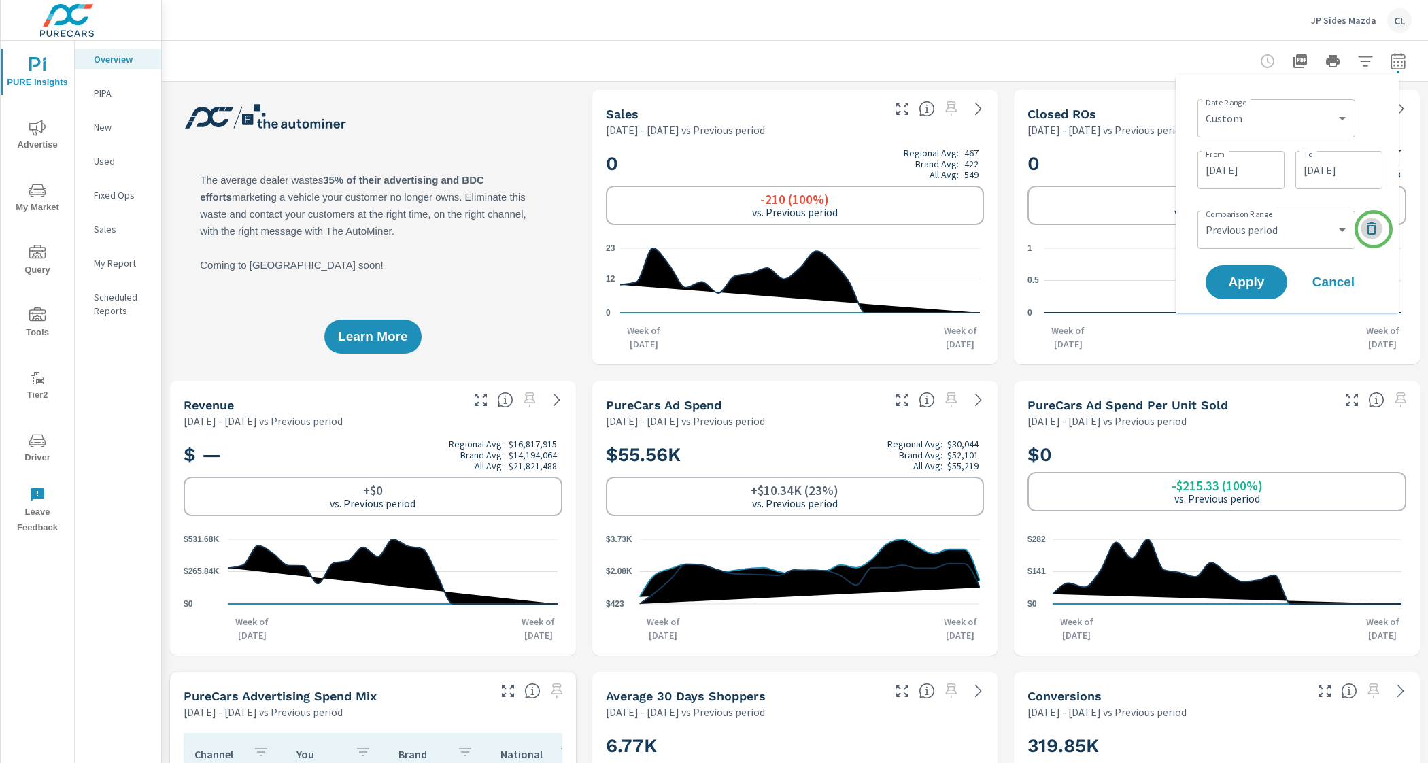
click at [1373, 229] on icon "button" at bounding box center [1371, 228] width 16 height 16
click at [1261, 238] on span "Apply" at bounding box center [1246, 244] width 56 height 13
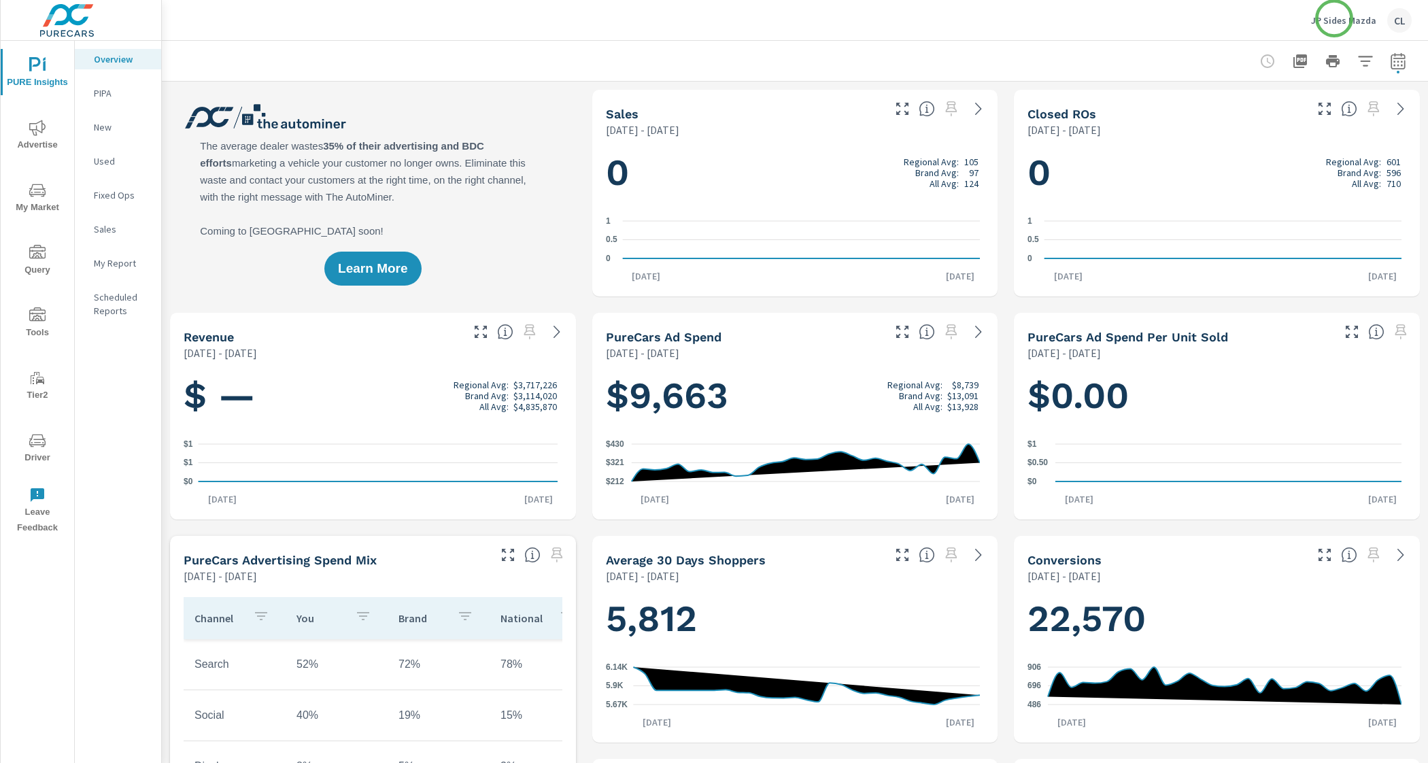
click at [1347, 16] on p "JP Sides Mazda" at bounding box center [1343, 20] width 65 height 12
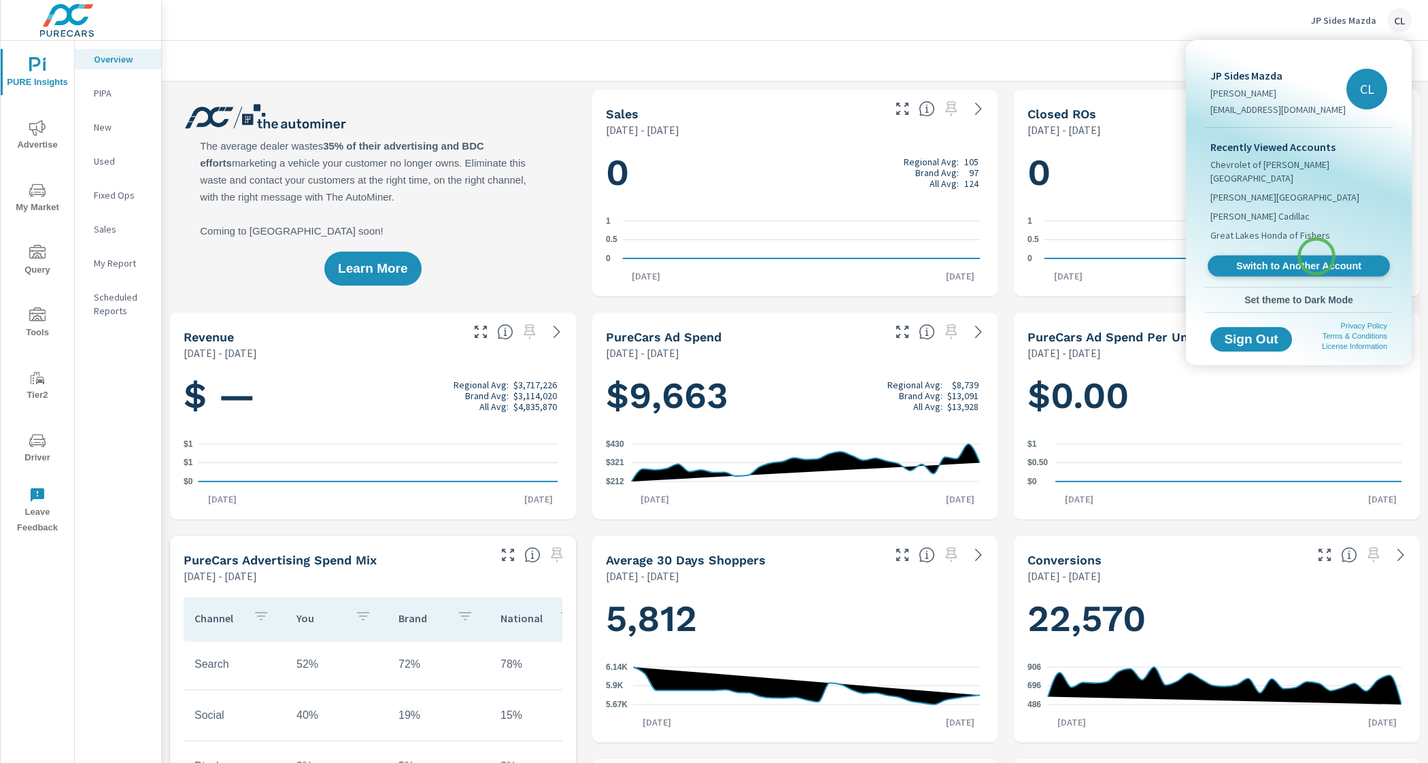
click at [1316, 260] on span "Switch to Another Account" at bounding box center [1298, 266] width 167 height 13
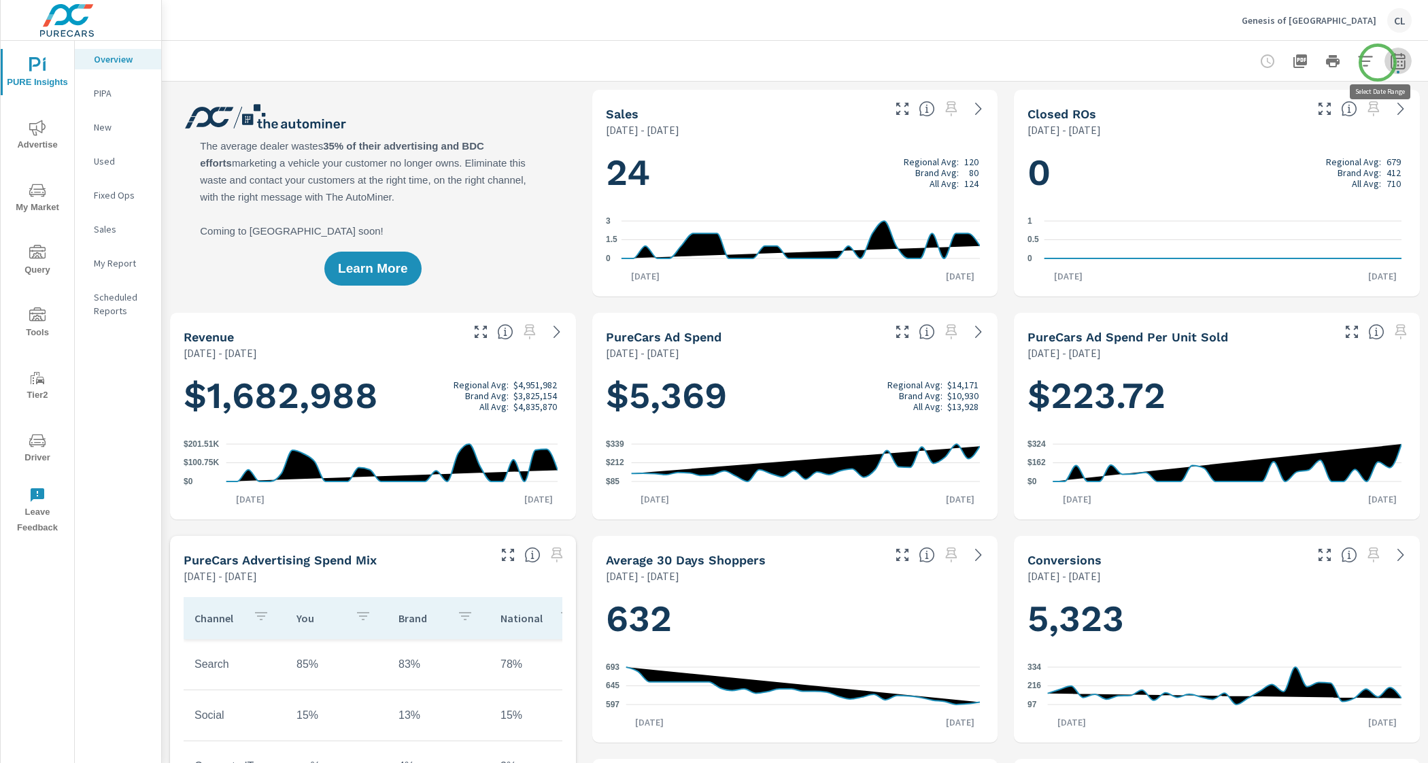
click at [1390, 63] on icon "button" at bounding box center [1398, 61] width 16 height 16
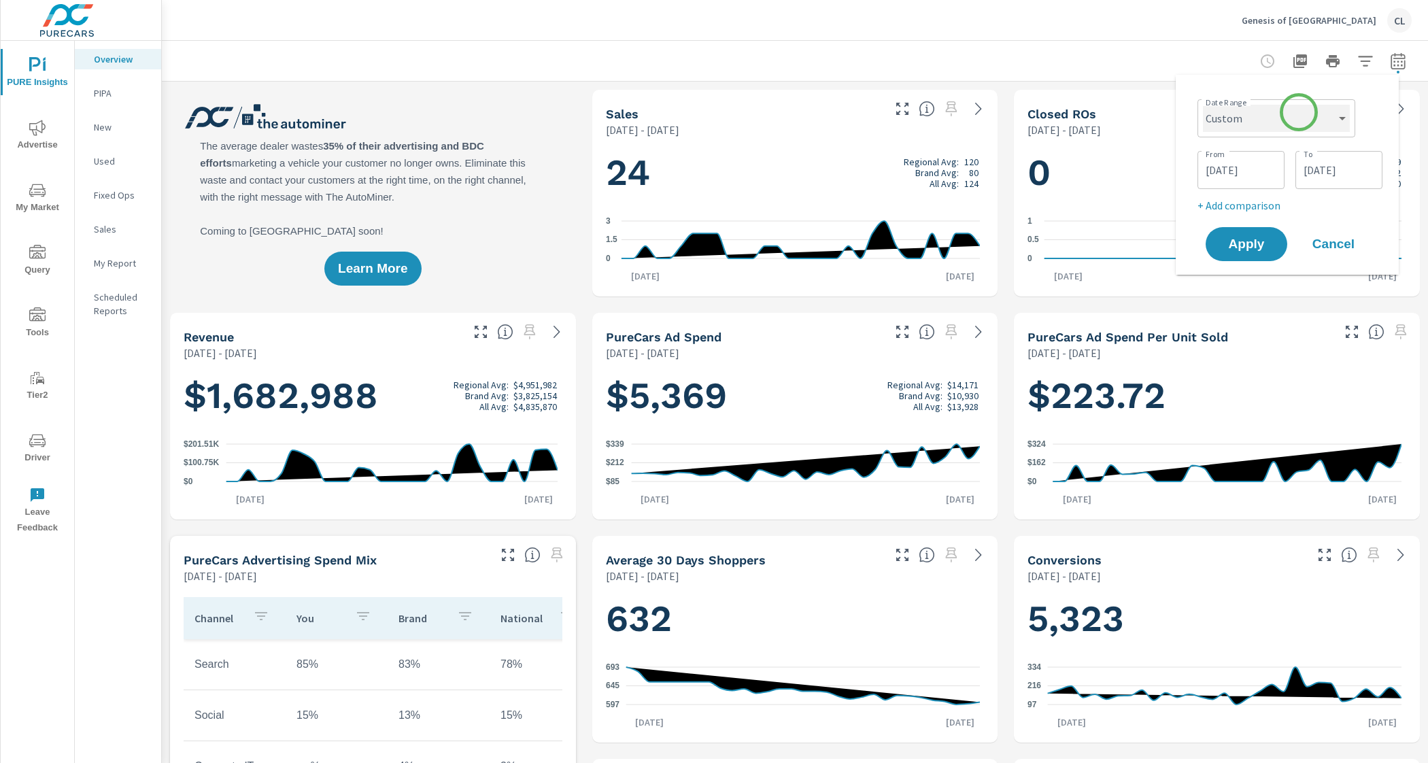
click at [1298, 114] on select "Custom [DATE] Last week Last 7 days Last 14 days Last 30 days Last 45 days Last…" at bounding box center [1276, 118] width 147 height 27
click at [1203, 105] on select "Custom [DATE] Last week Last 7 days Last 14 days Last 30 days Last 45 days Last…" at bounding box center [1276, 118] width 147 height 27
select select "Last month"
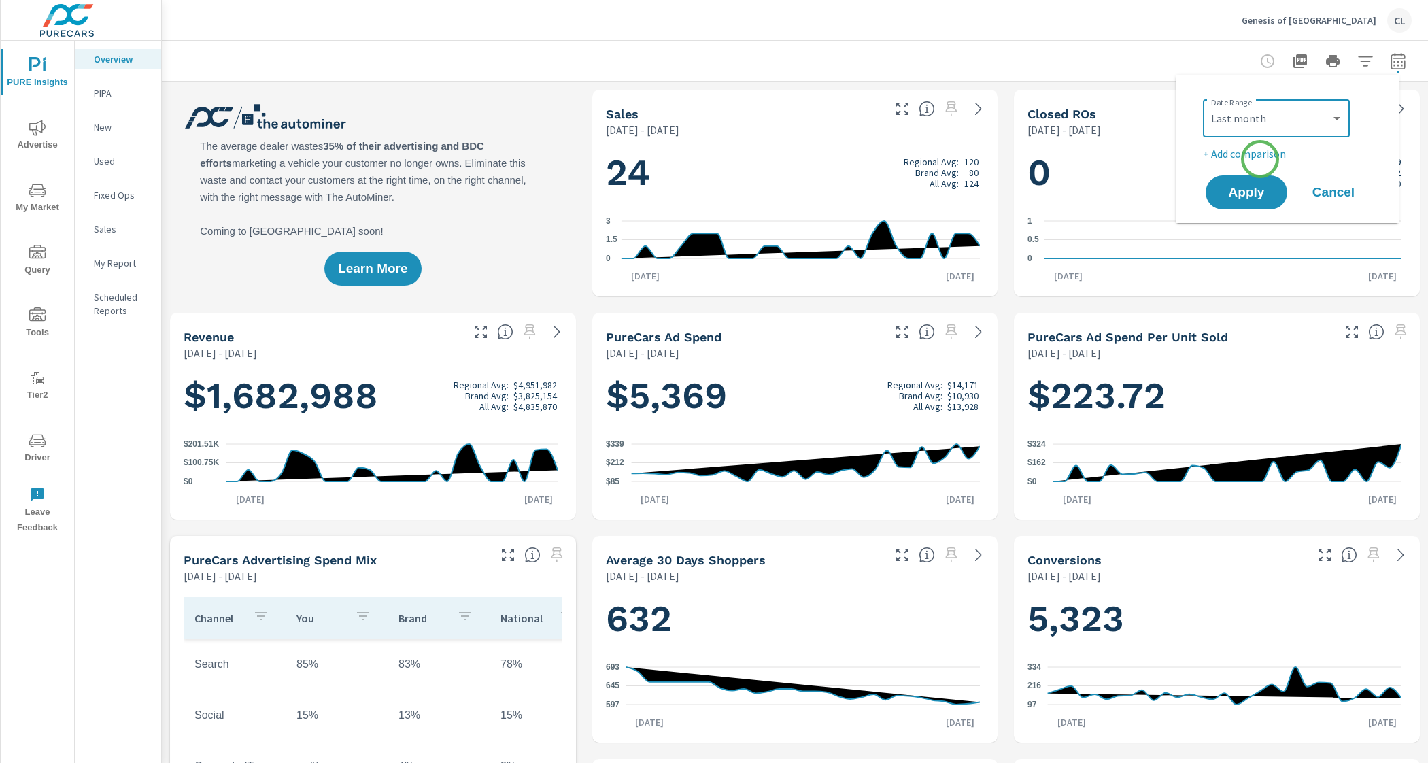
click at [1260, 159] on p "+ Add comparison" at bounding box center [1290, 153] width 174 height 16
select select "Previous period"
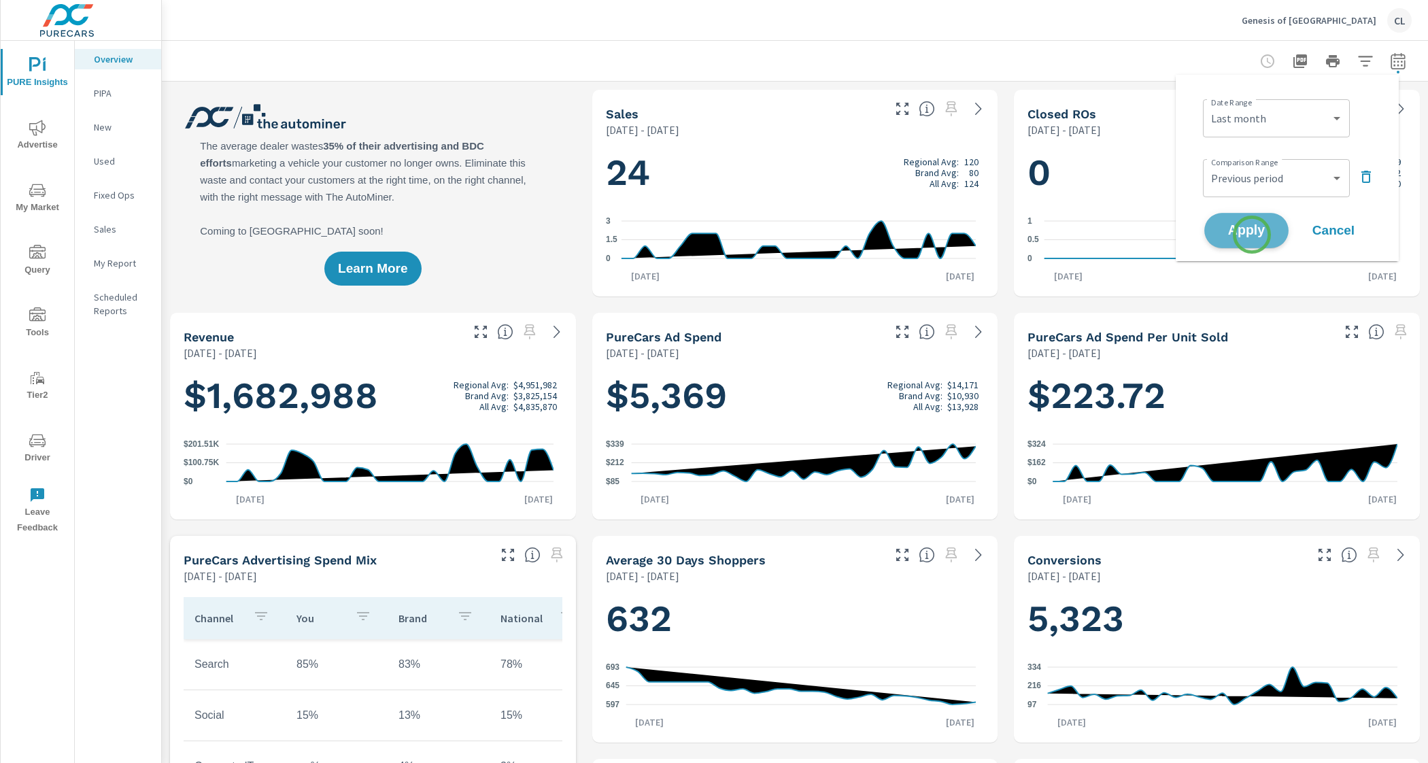
click at [1252, 235] on span "Apply" at bounding box center [1246, 230] width 56 height 13
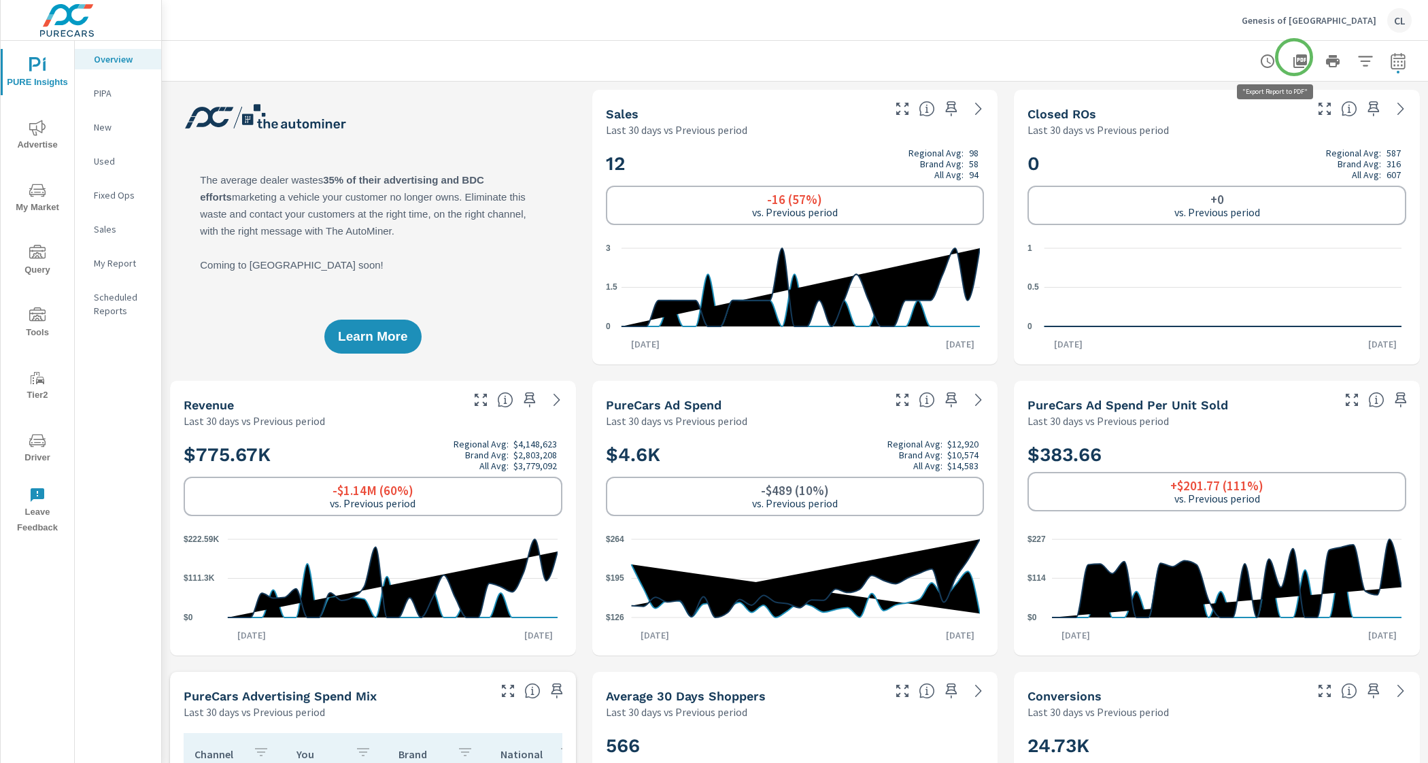
click at [1296, 56] on button "button" at bounding box center [1299, 61] width 27 height 27
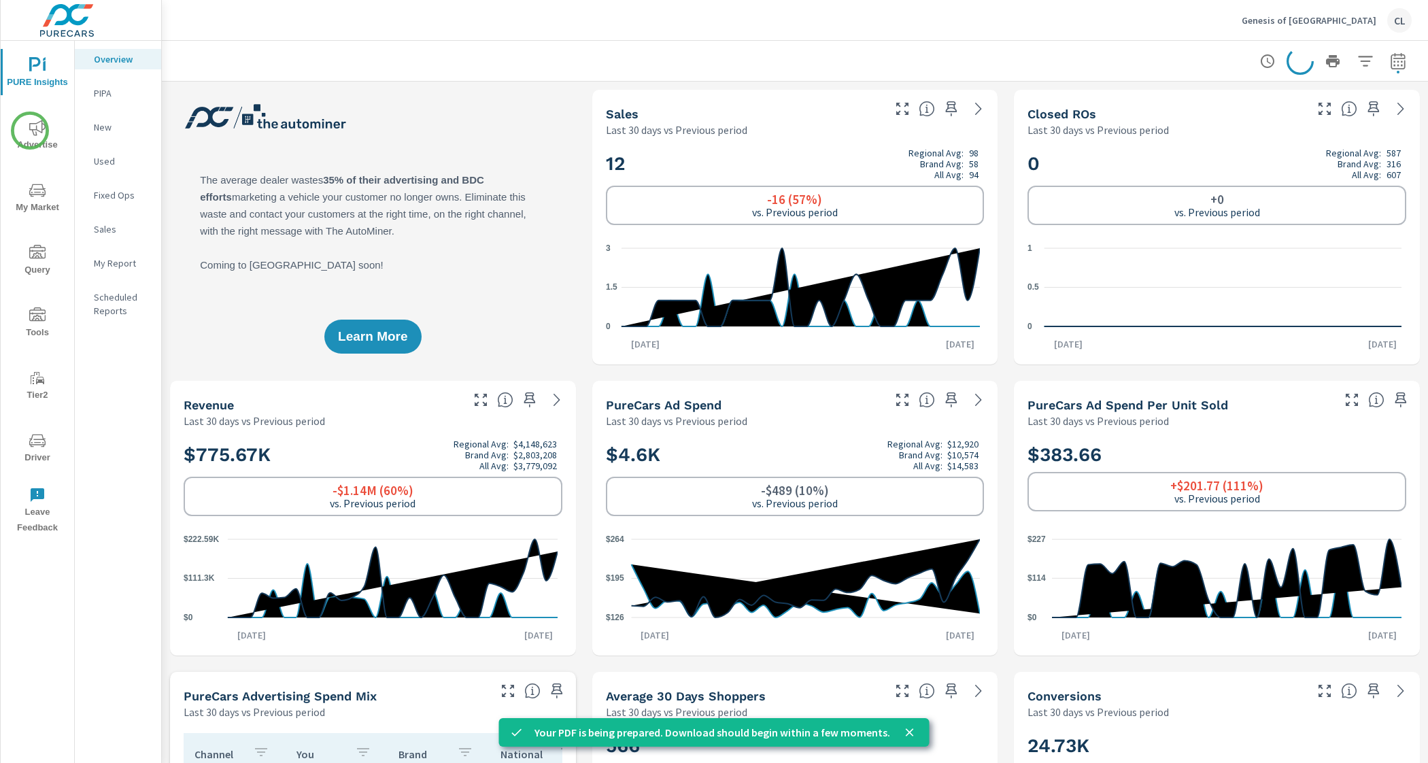
click at [30, 131] on icon "nav menu" at bounding box center [37, 128] width 16 height 16
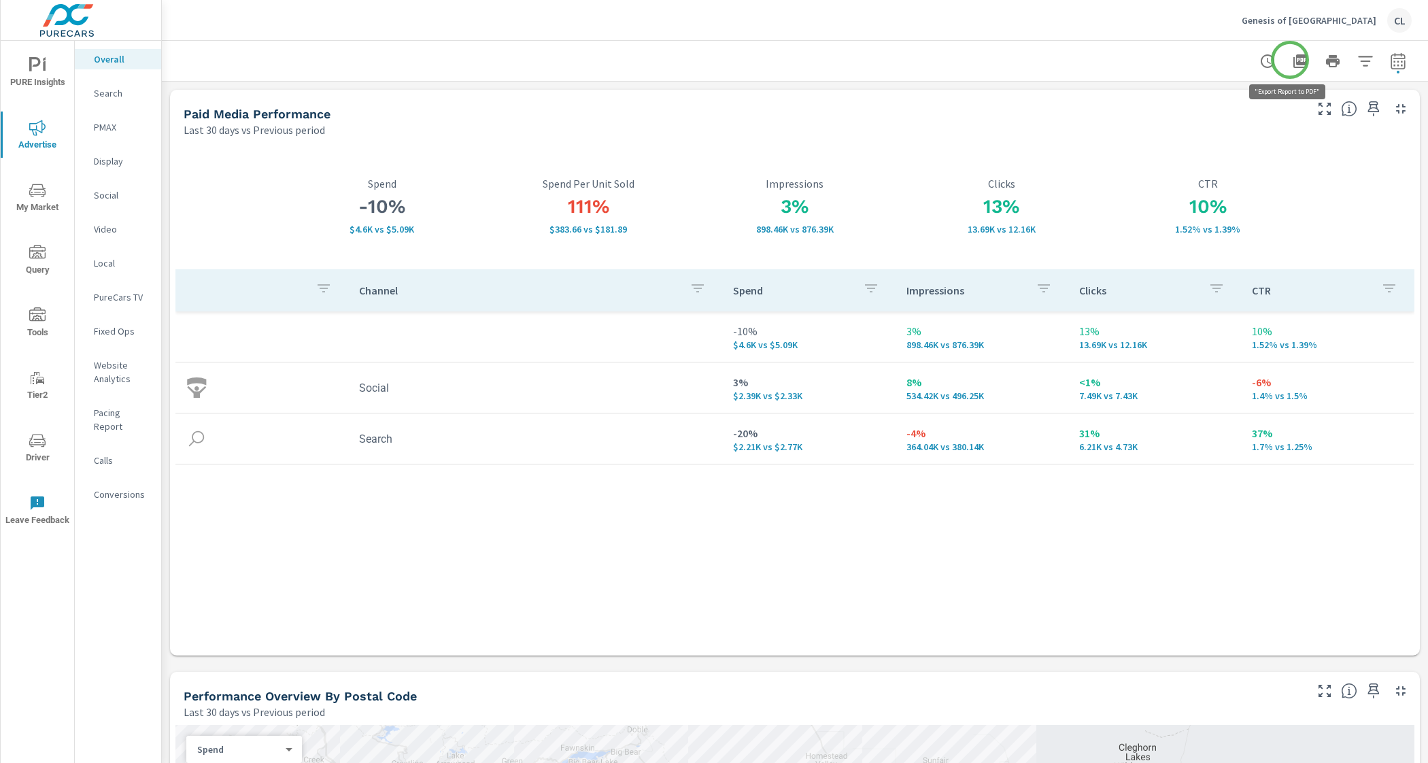
click at [1292, 60] on icon "button" at bounding box center [1300, 61] width 16 height 16
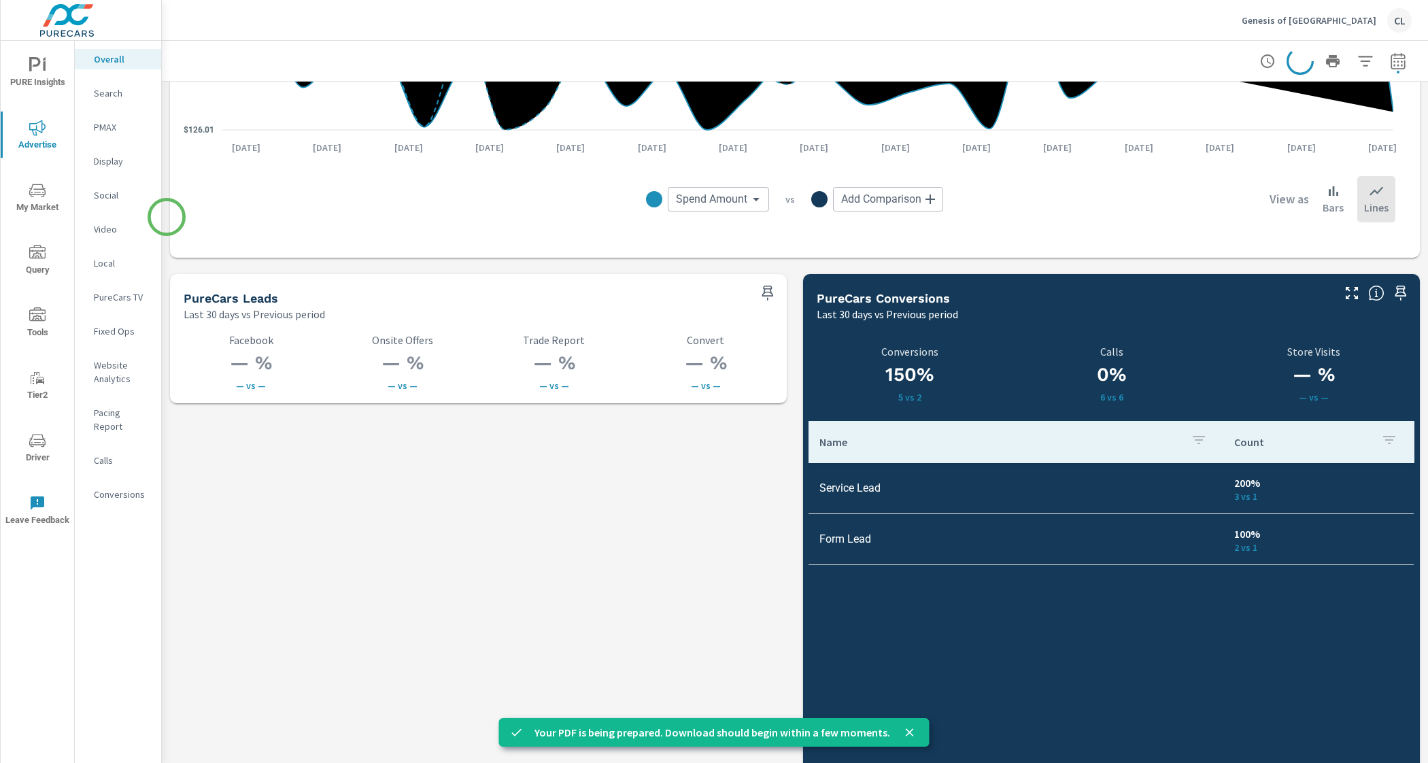
scroll to position [1792, 0]
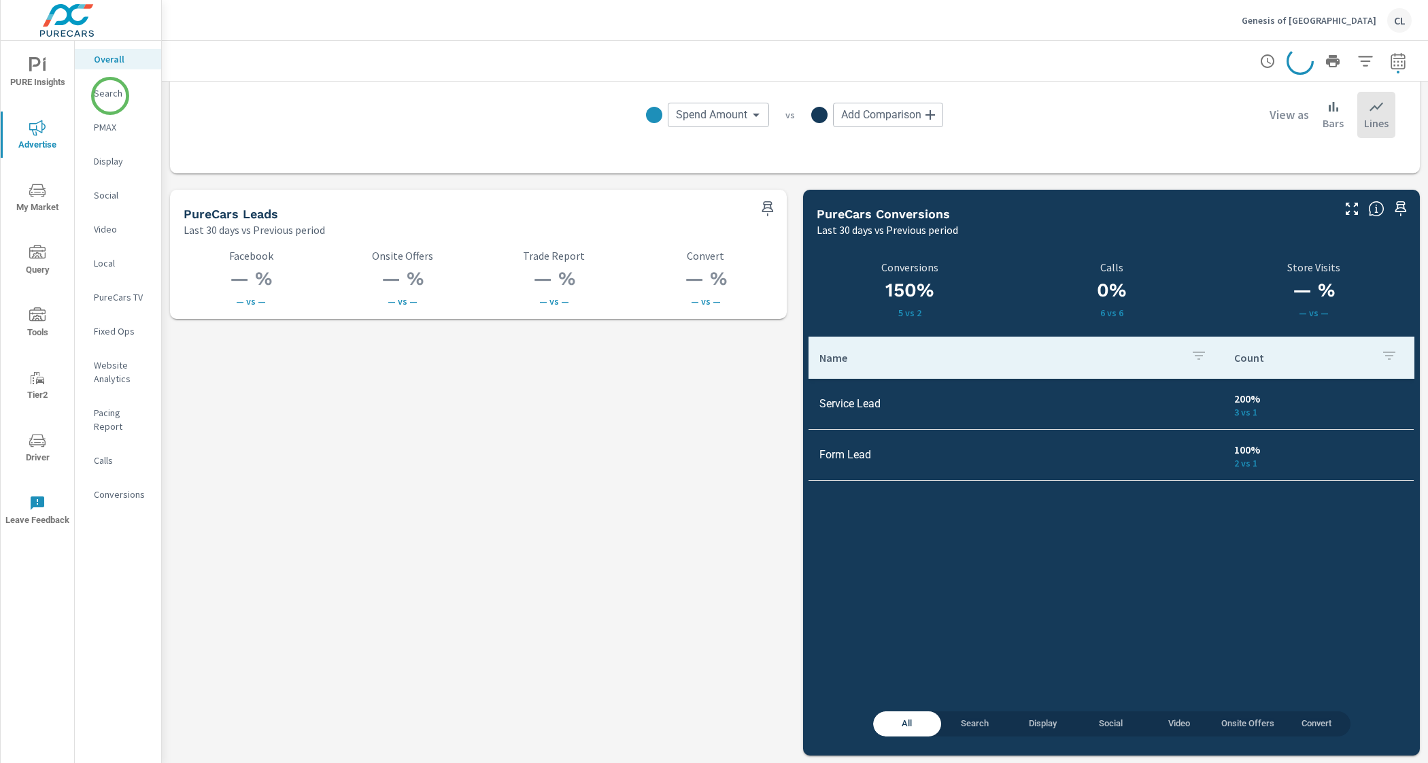
click at [109, 92] on p "Search" at bounding box center [122, 93] width 56 height 14
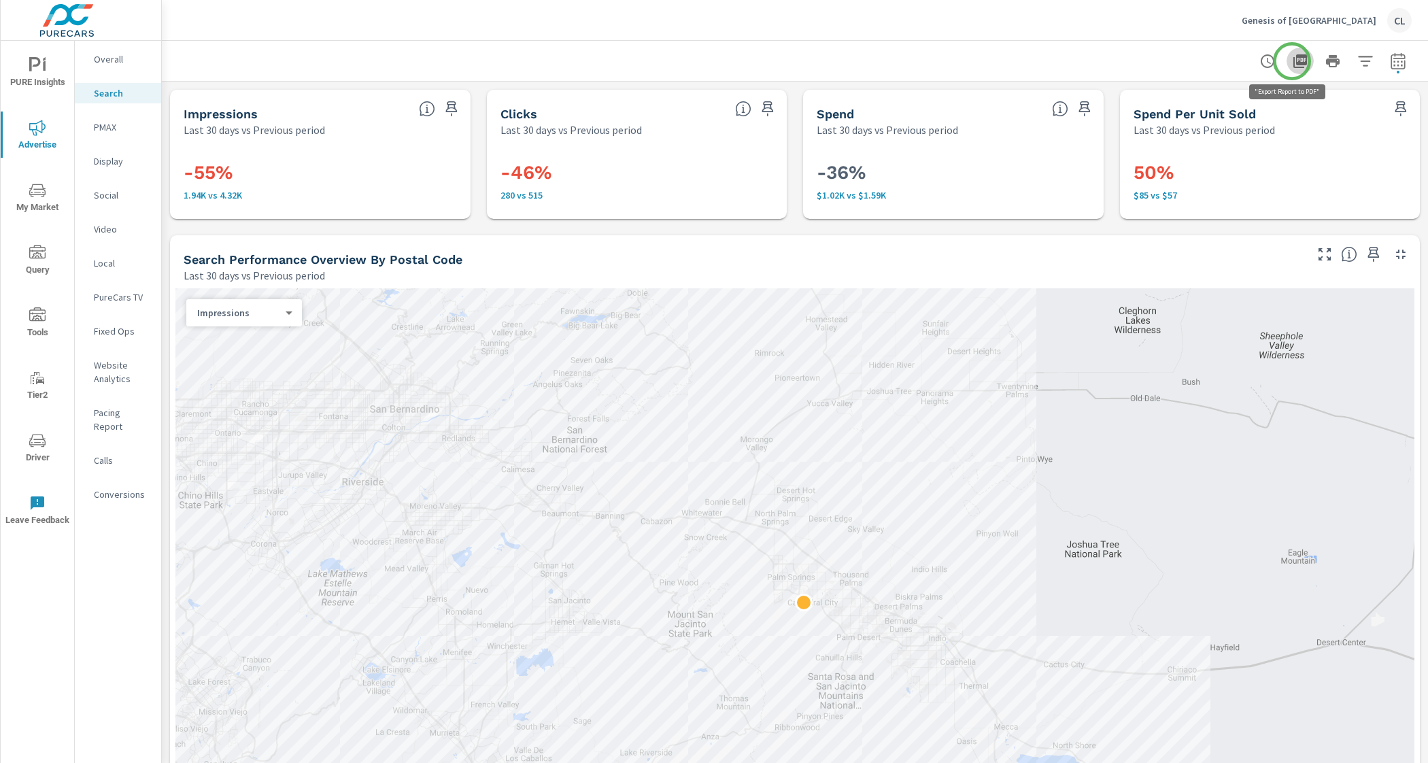
click at [1293, 61] on icon "button" at bounding box center [1300, 61] width 14 height 14
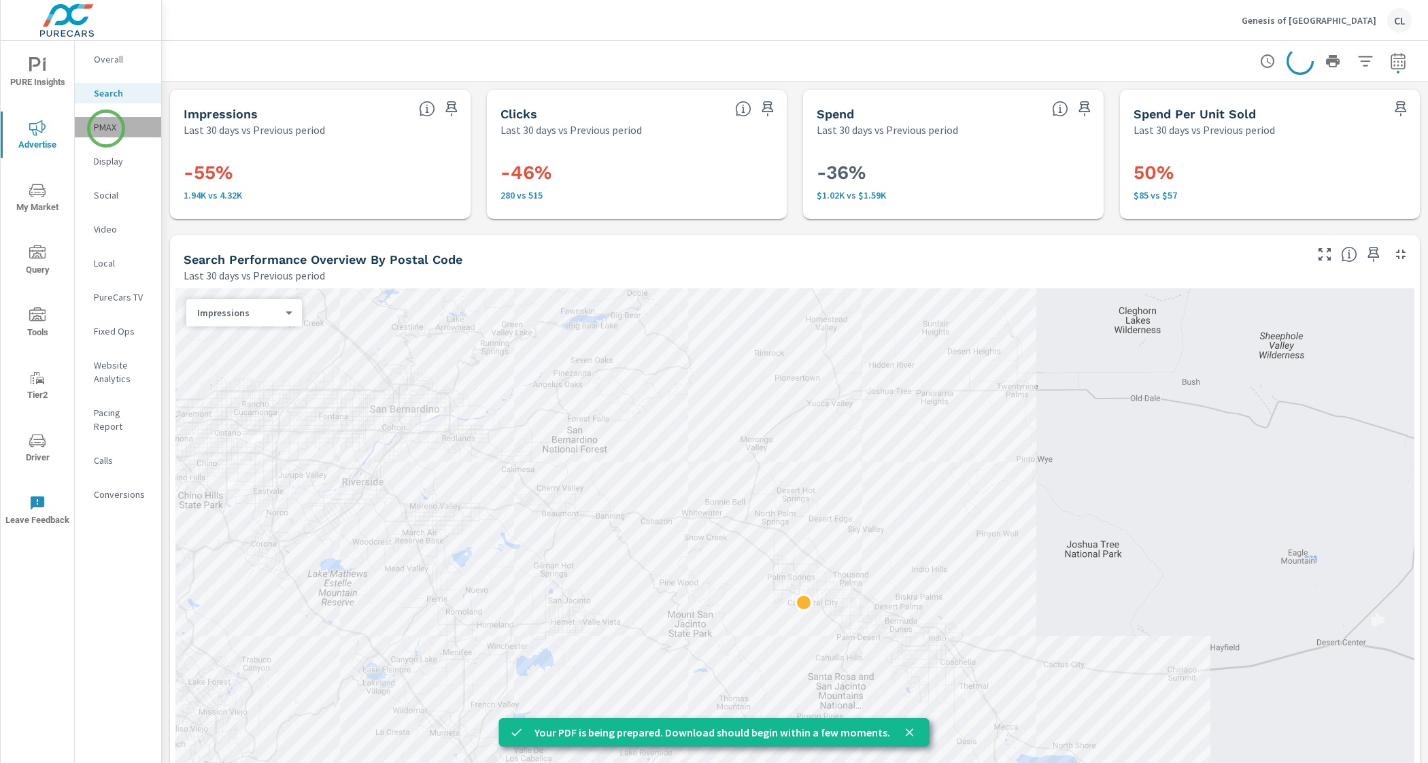
click at [106, 129] on p "PMAX" at bounding box center [122, 127] width 56 height 14
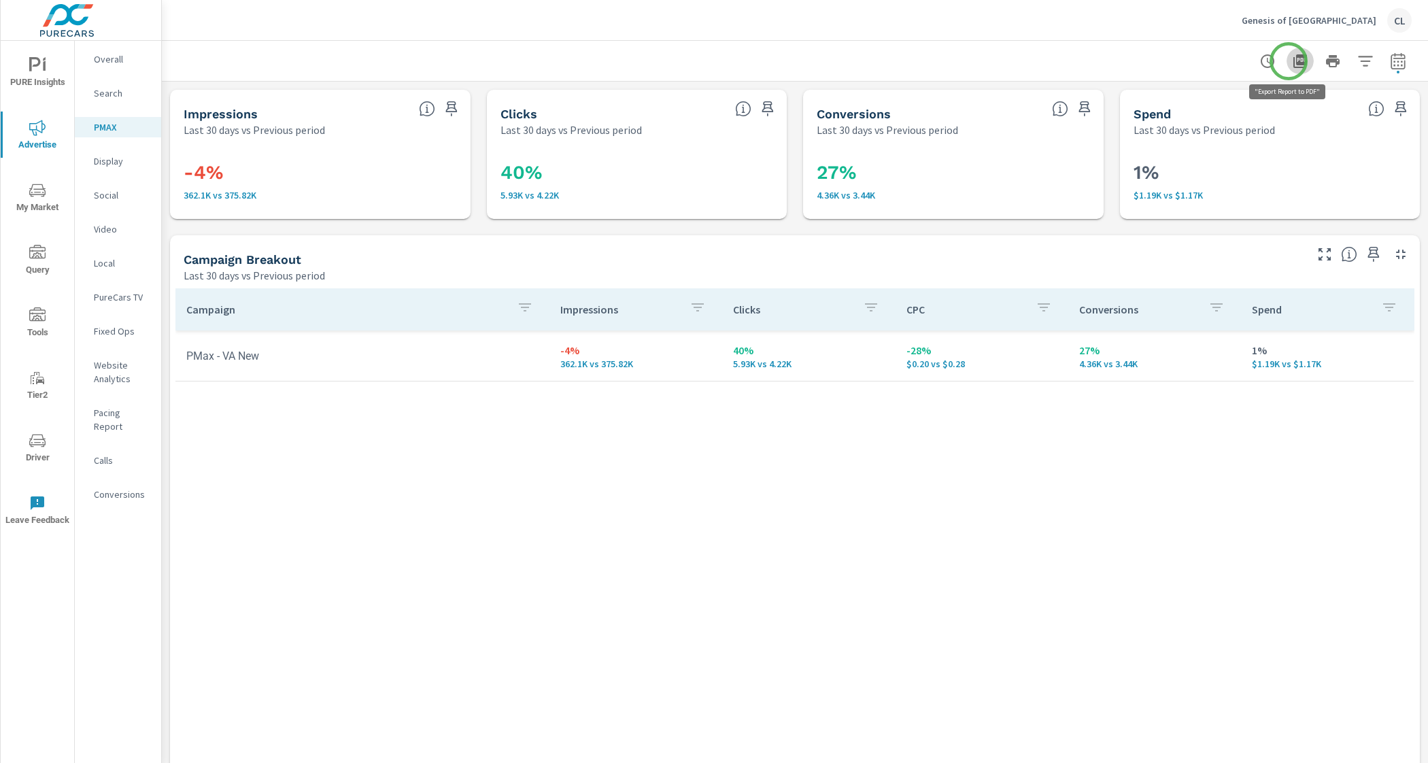
click at [1292, 61] on icon "button" at bounding box center [1300, 61] width 16 height 16
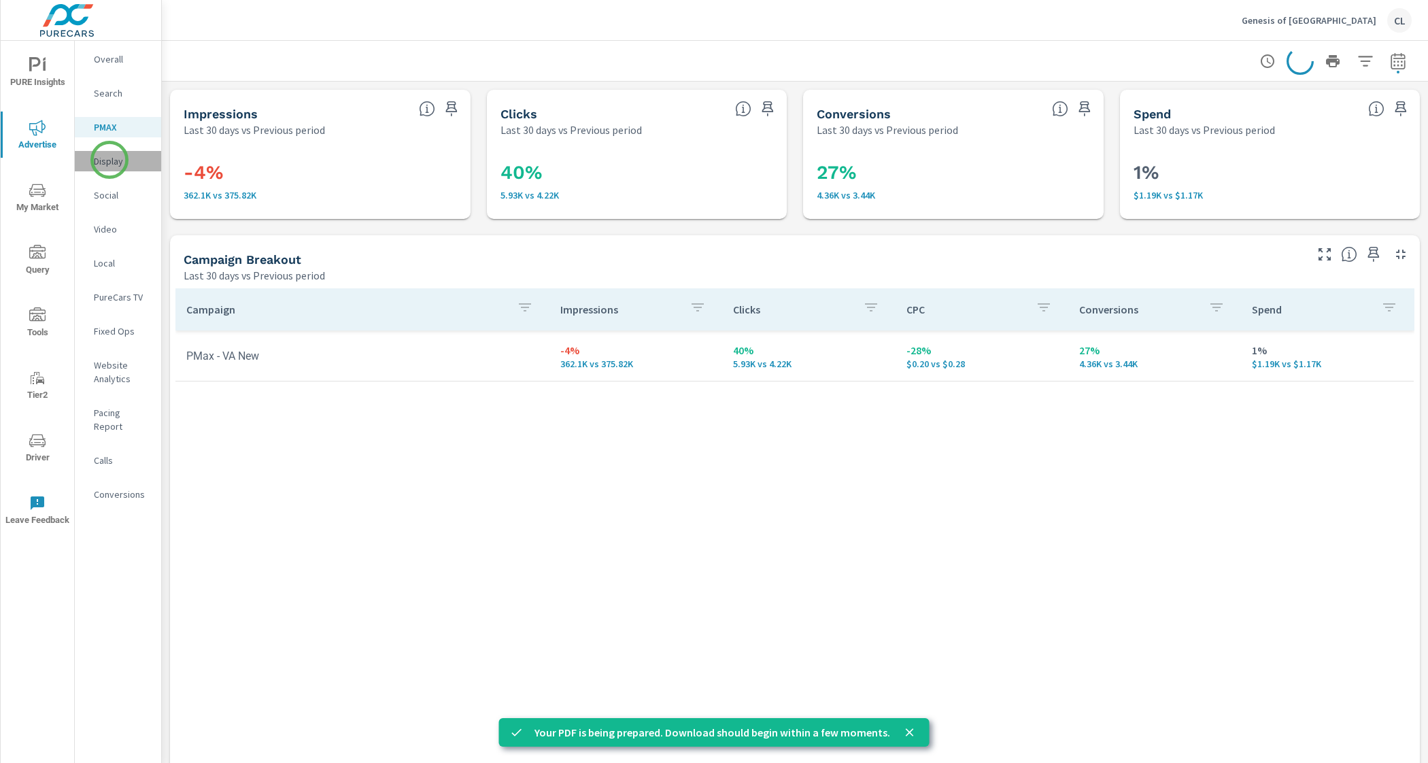
click at [109, 160] on p "Display" at bounding box center [122, 161] width 56 height 14
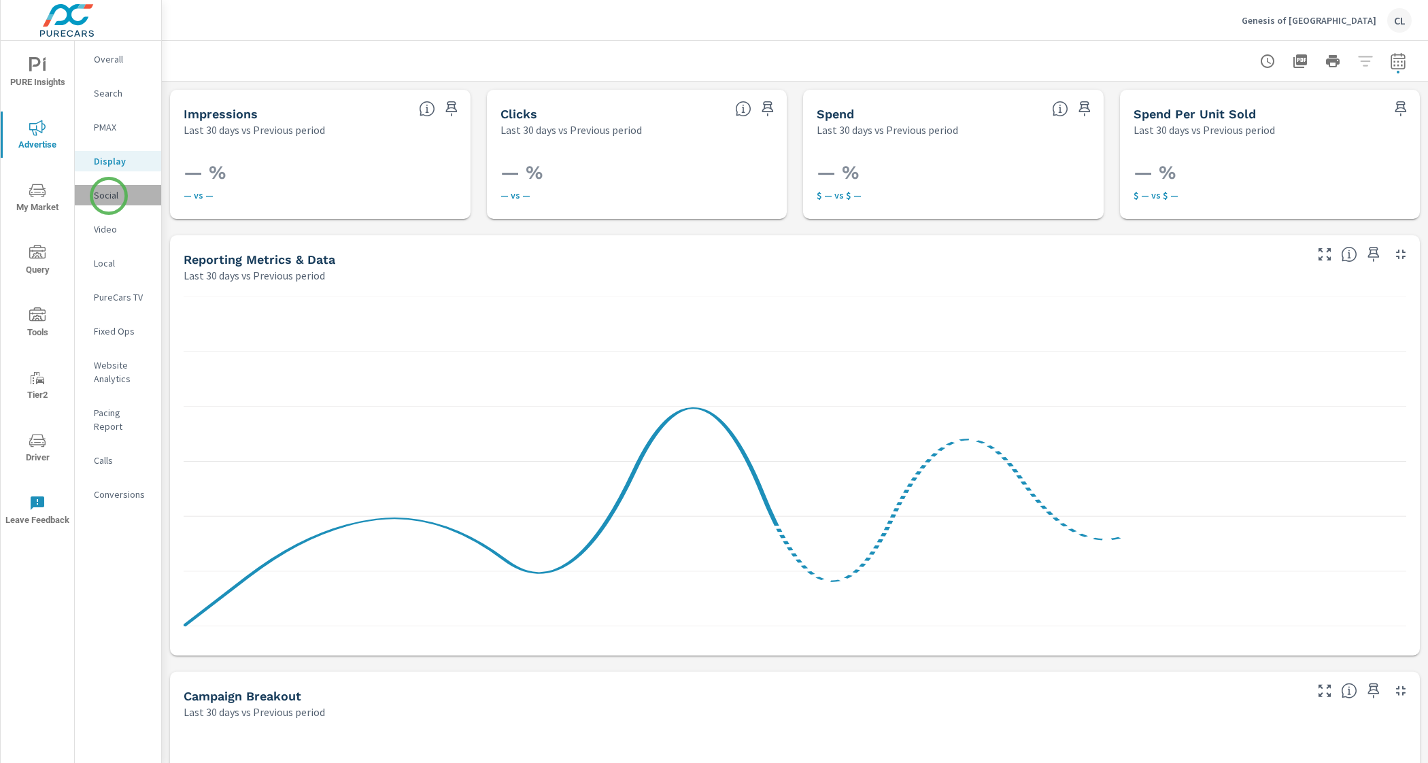
click at [109, 196] on p "Social" at bounding box center [122, 195] width 56 height 14
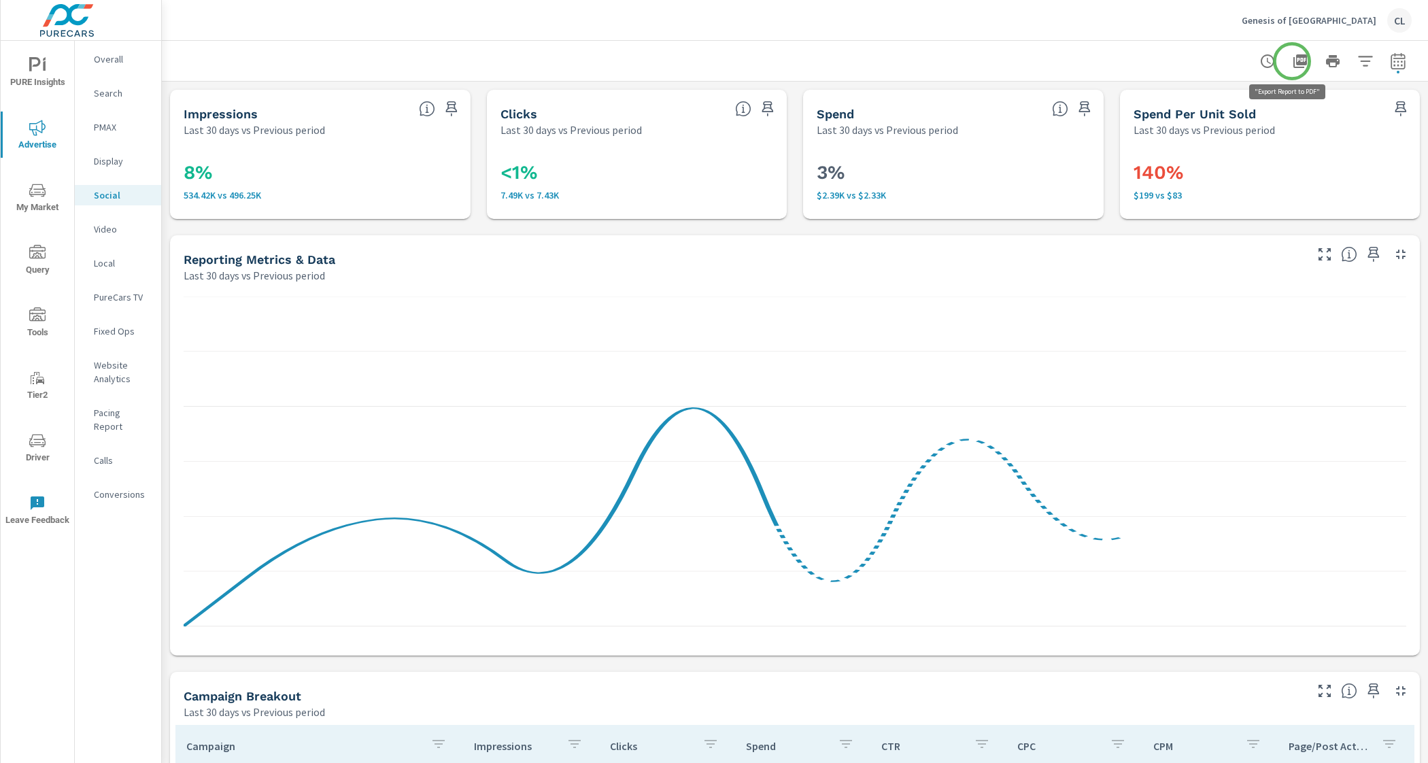
click at [1293, 61] on icon "button" at bounding box center [1300, 61] width 14 height 14
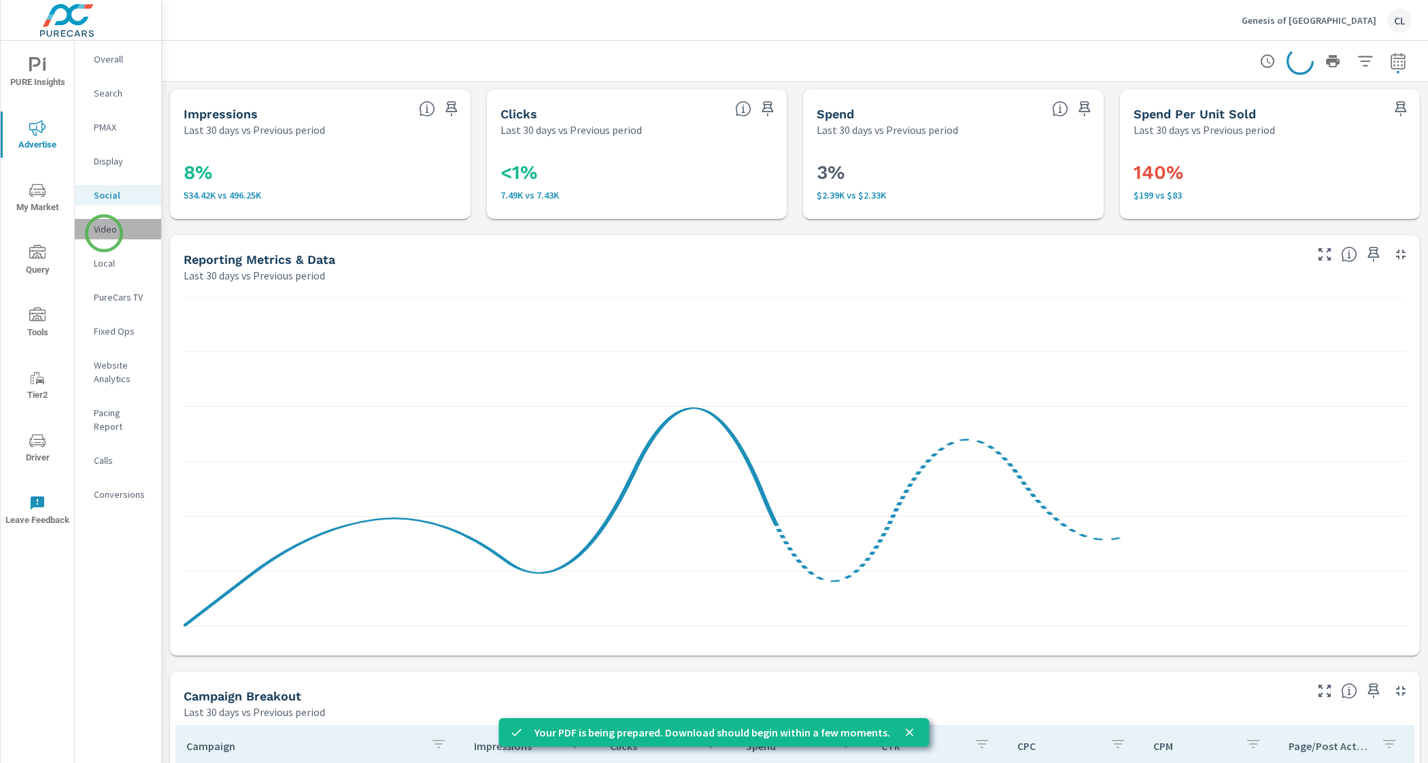
click at [104, 233] on p "Video" at bounding box center [122, 229] width 56 height 14
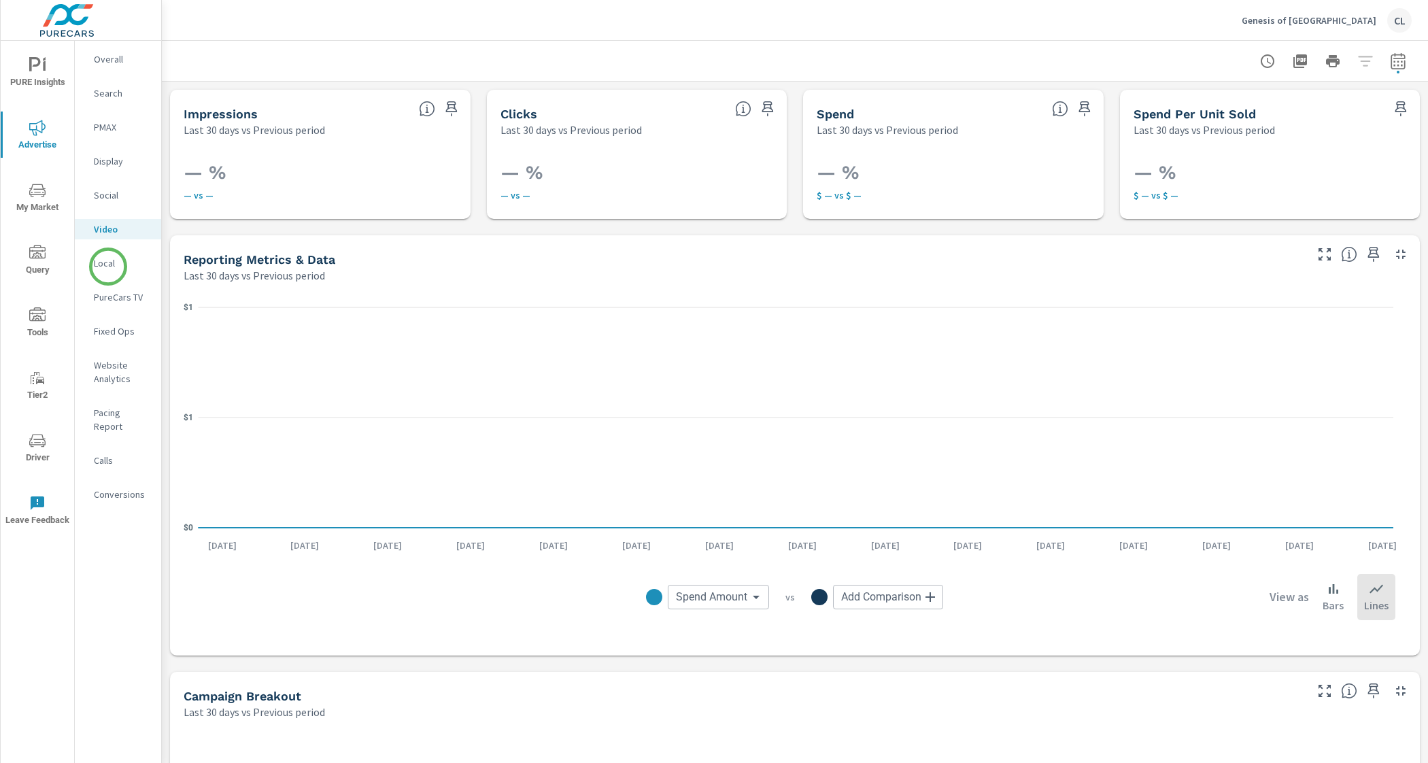
click at [108, 266] on p "Local" at bounding box center [122, 263] width 56 height 14
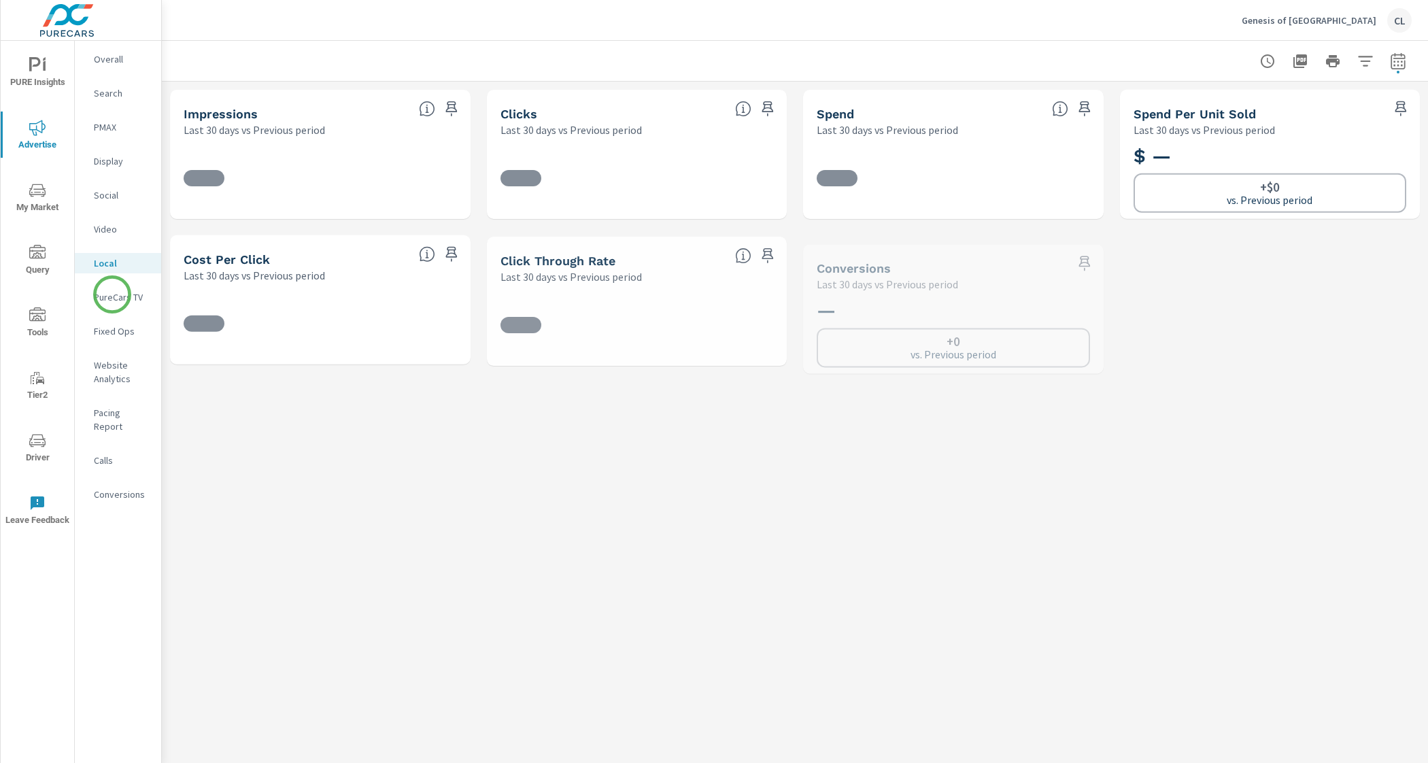
click at [112, 294] on p "PureCars TV" at bounding box center [122, 297] width 56 height 14
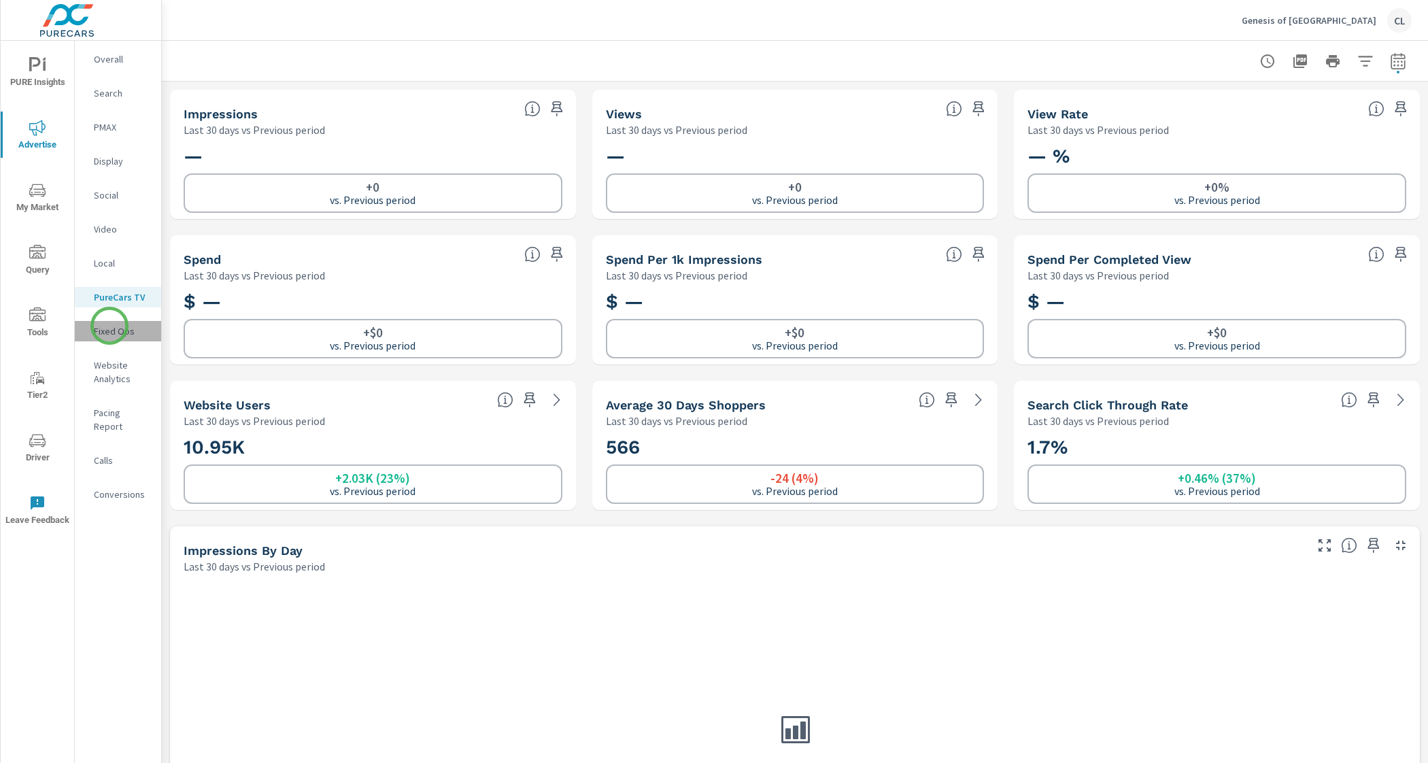
click at [109, 326] on p "Fixed Ops" at bounding box center [122, 331] width 56 height 14
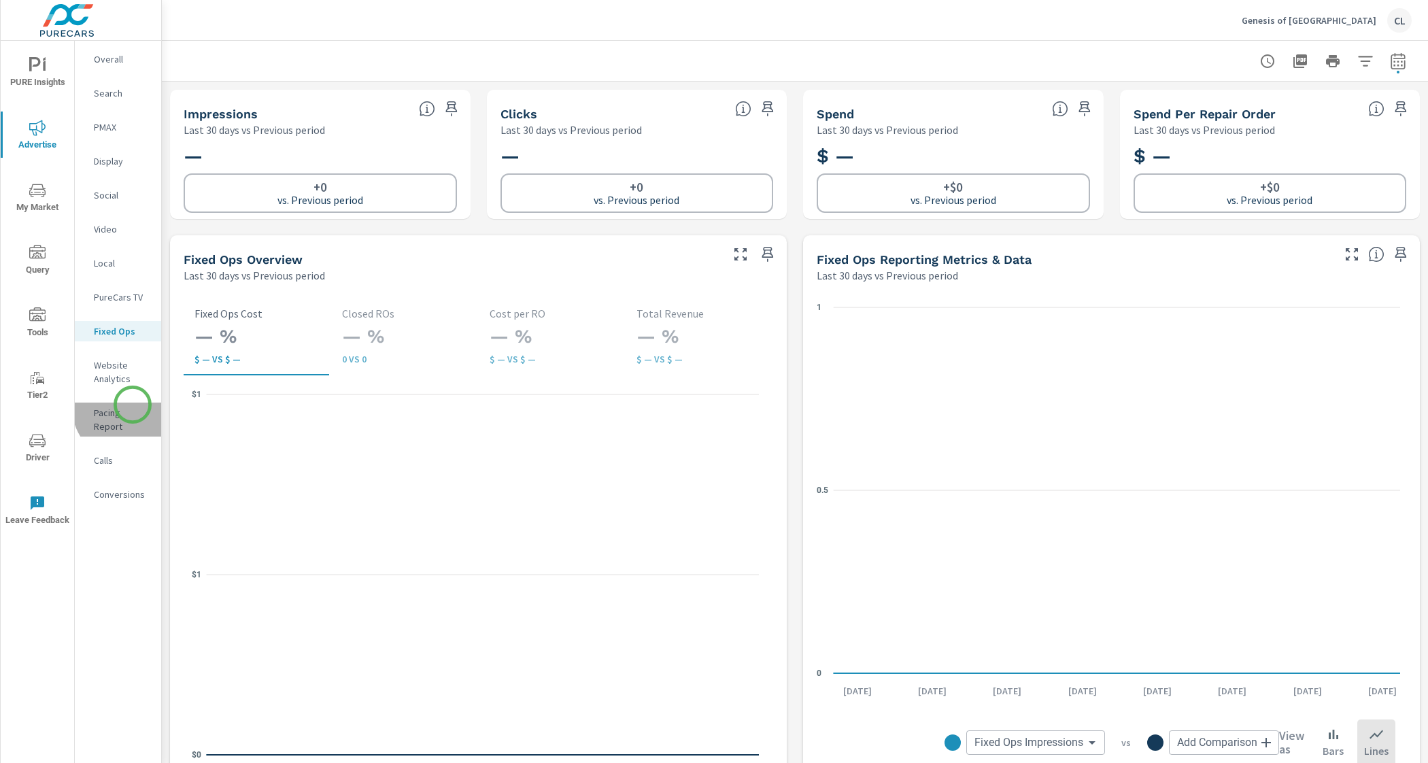
click at [133, 405] on div "Pacing Report" at bounding box center [118, 420] width 86 height 34
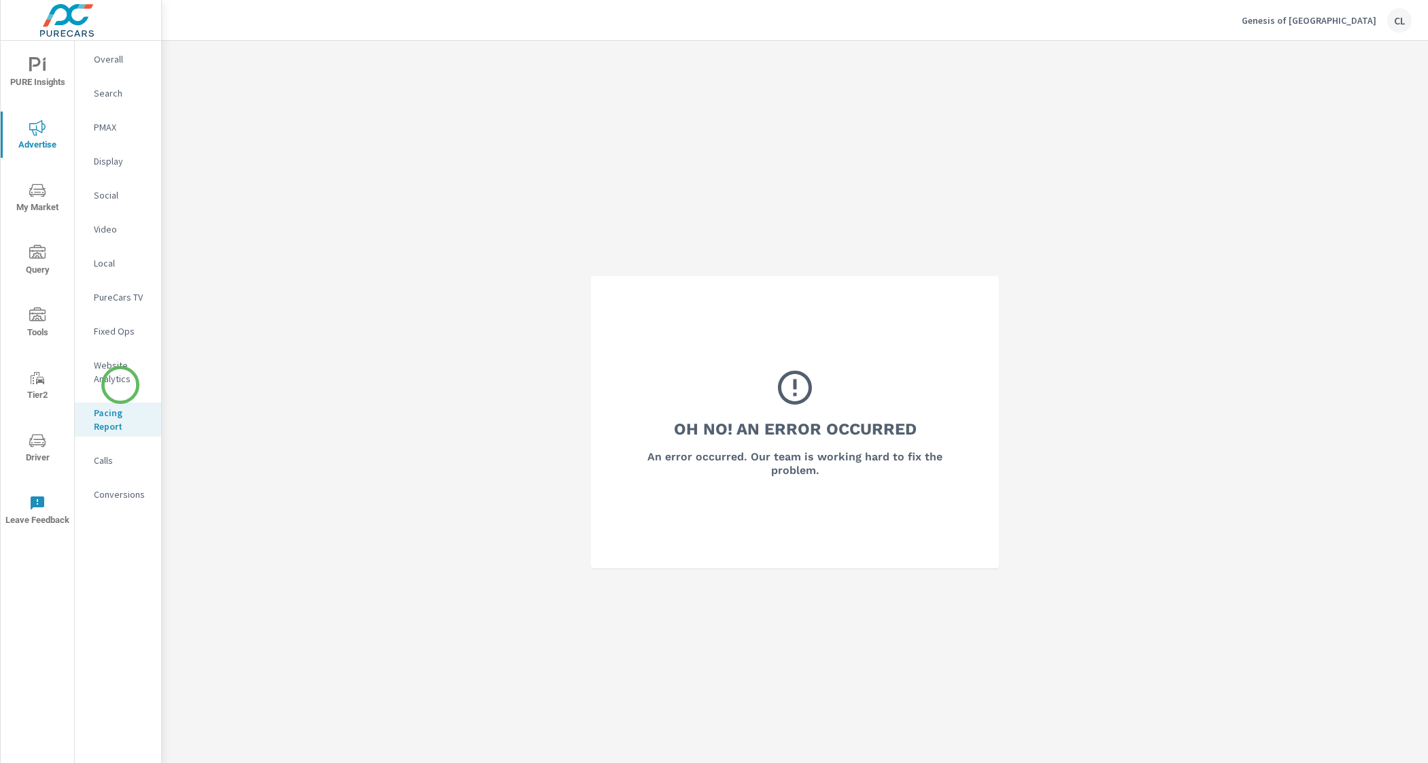
click at [115, 379] on p "Website Analytics" at bounding box center [122, 371] width 56 height 27
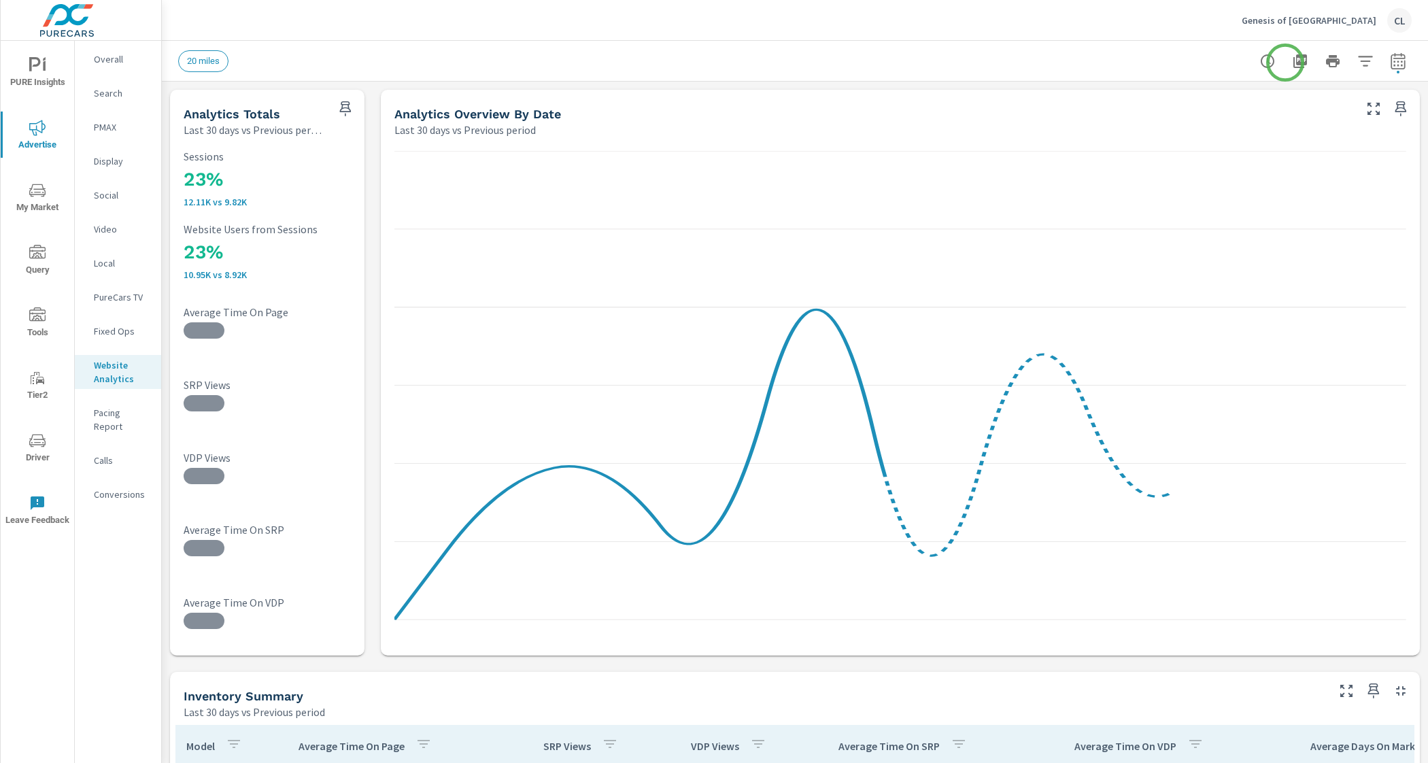
click at [1293, 62] on icon "button" at bounding box center [1300, 61] width 14 height 14
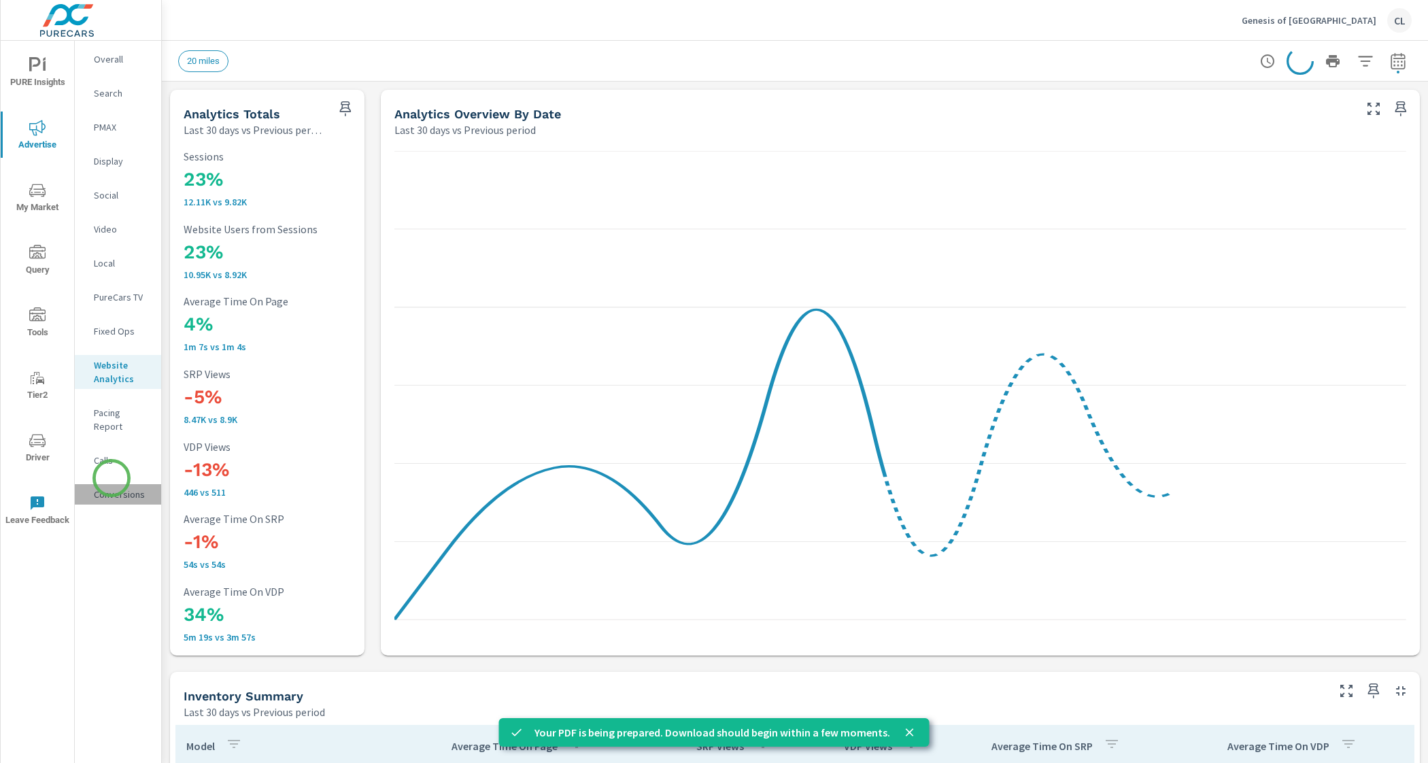
click at [112, 487] on p "Conversions" at bounding box center [122, 494] width 56 height 14
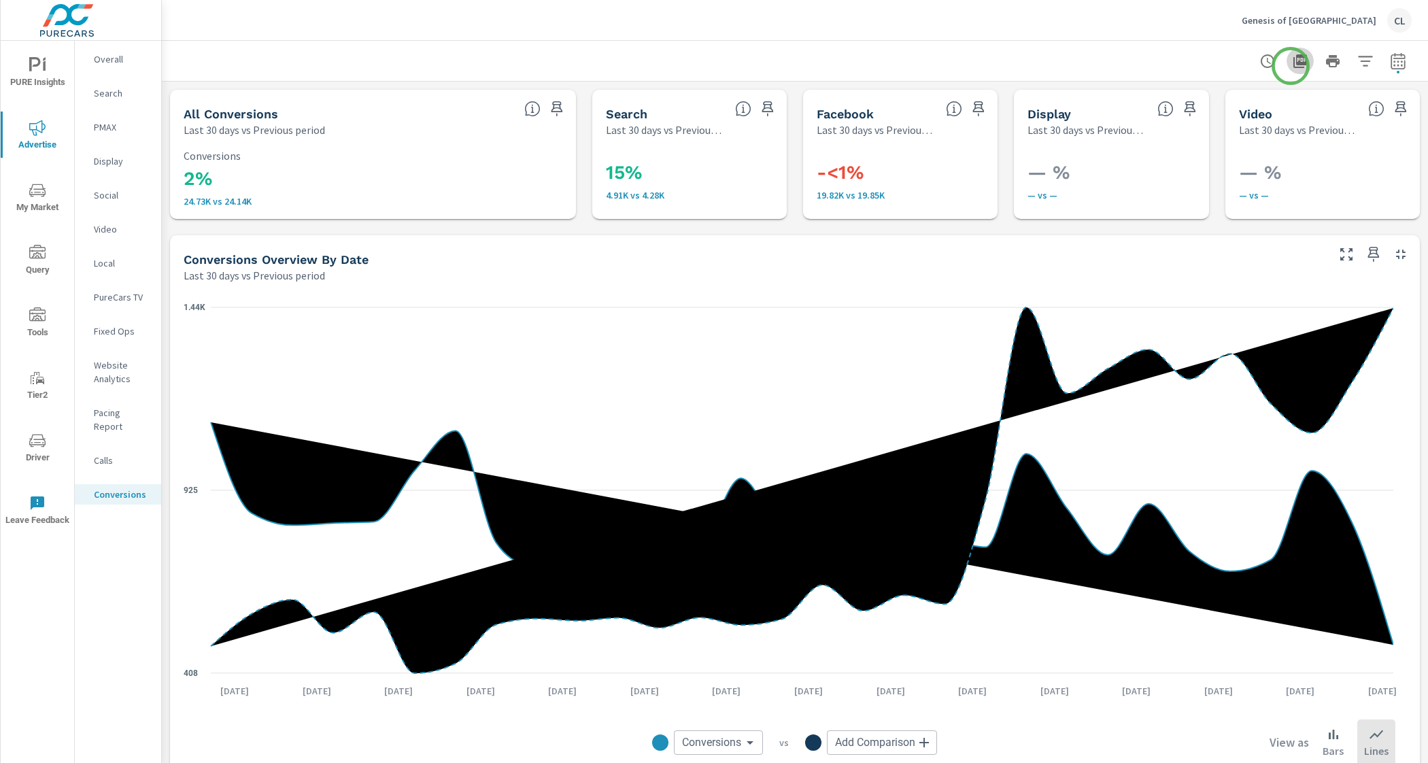
click at [1292, 66] on icon "button" at bounding box center [1300, 61] width 16 height 16
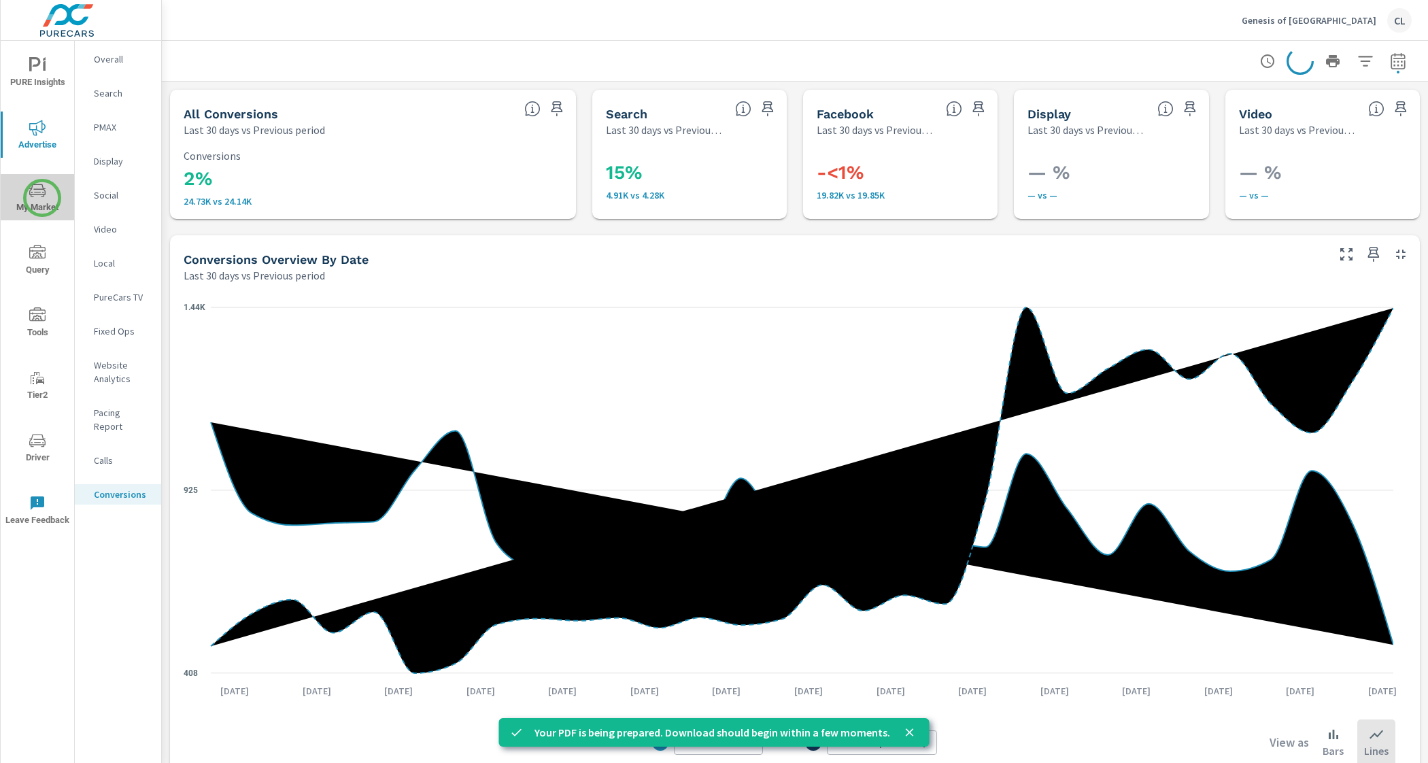
click at [42, 198] on span "My Market" at bounding box center [37, 198] width 65 height 33
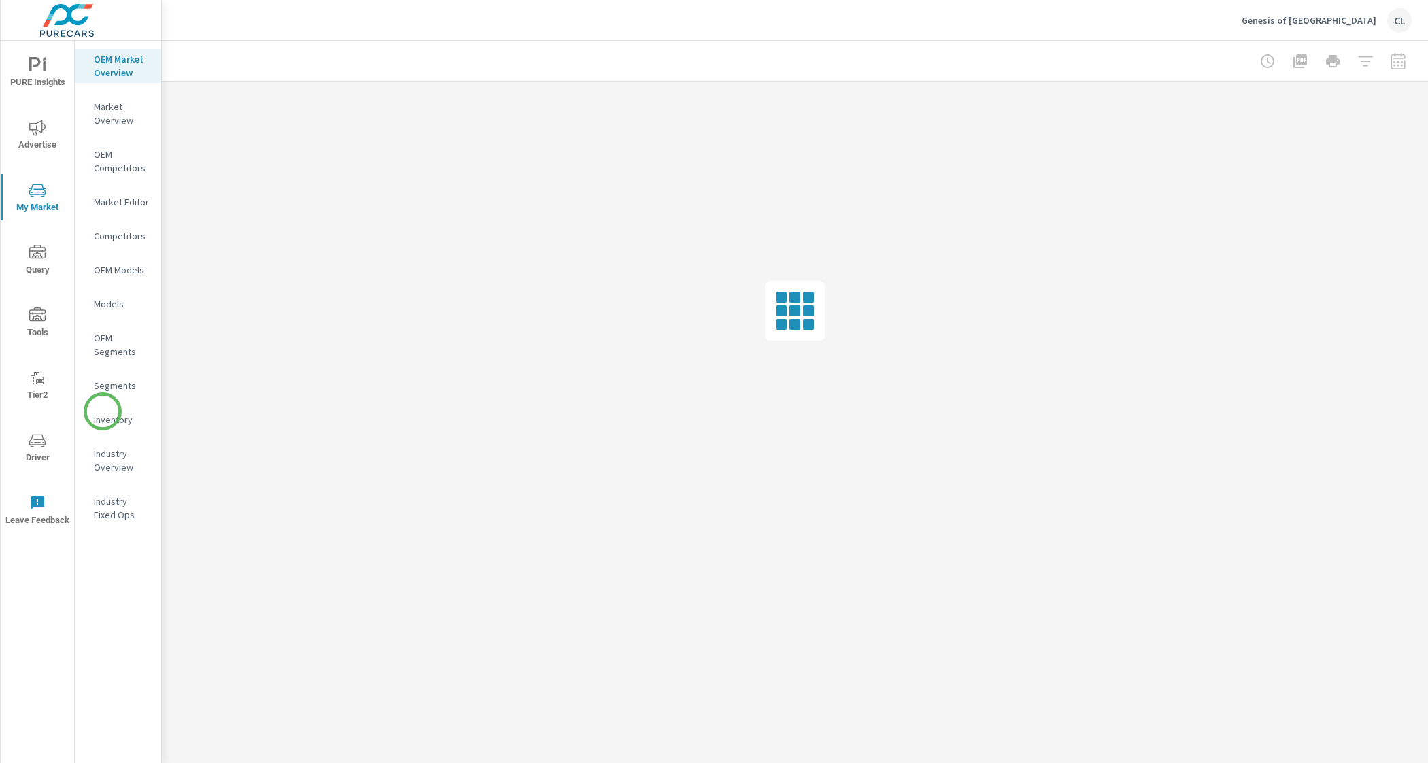
click at [103, 416] on p "Inventory" at bounding box center [122, 420] width 56 height 14
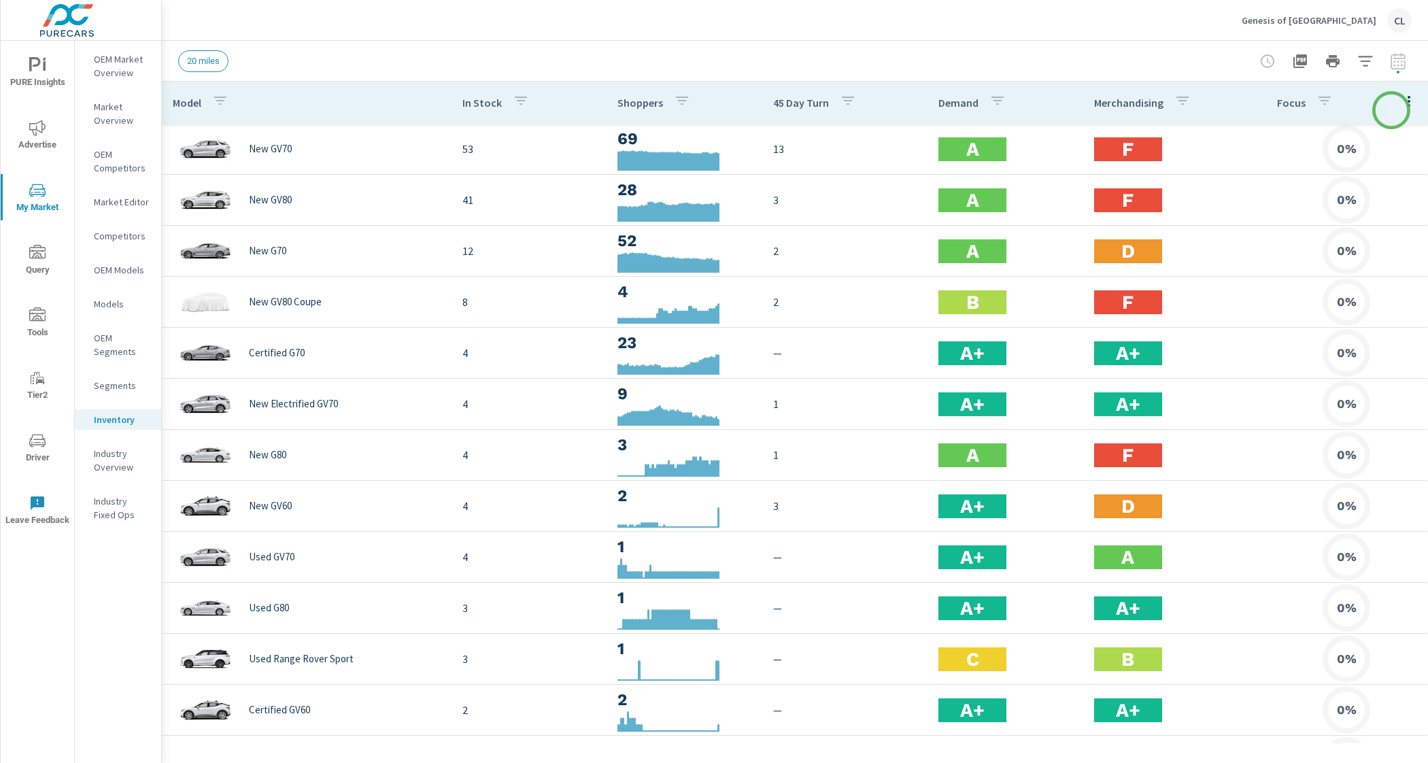
click at [1401, 103] on icon "button" at bounding box center [1409, 101] width 16 height 16
click at [1341, 182] on span "Audience" at bounding box center [1365, 182] width 86 height 14
